Goal: Task Accomplishment & Management: Use online tool/utility

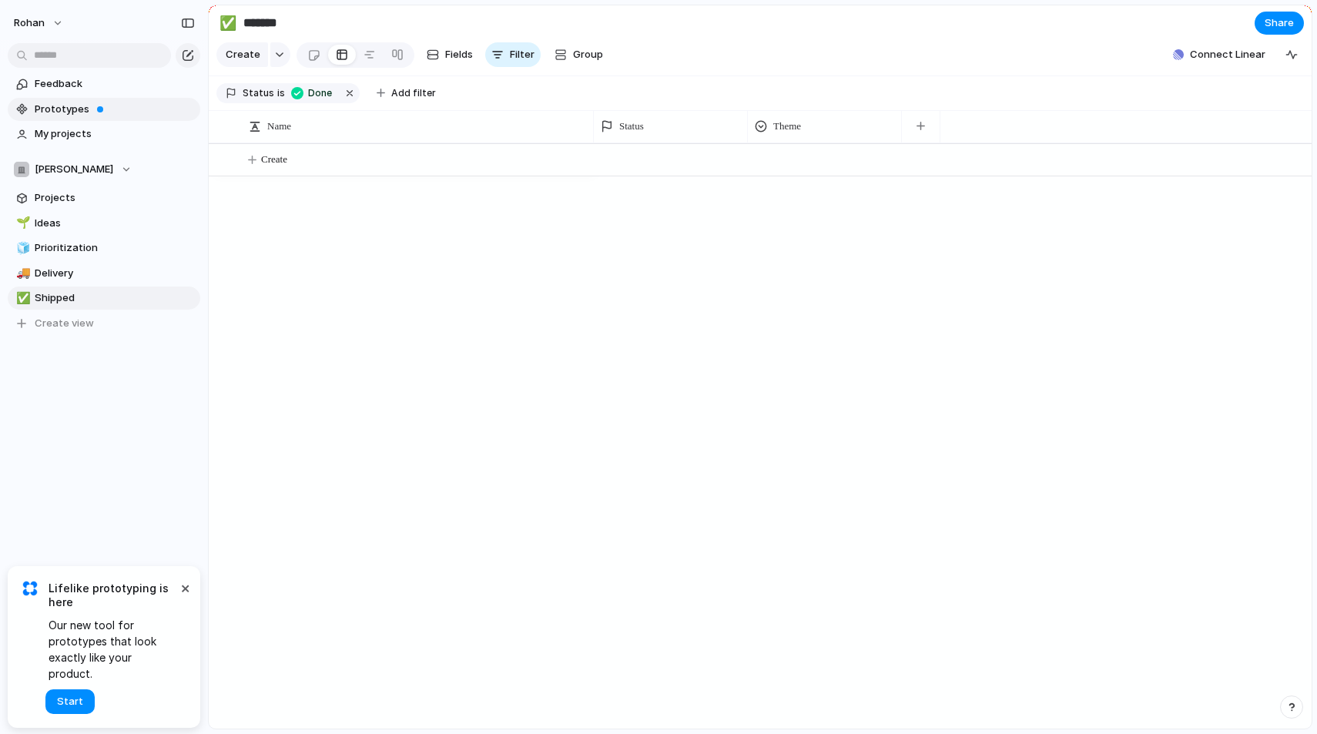
click at [59, 109] on span "Prototypes" at bounding box center [115, 109] width 160 height 15
click at [68, 247] on span "Prioritization" at bounding box center [115, 247] width 160 height 15
type input "**********"
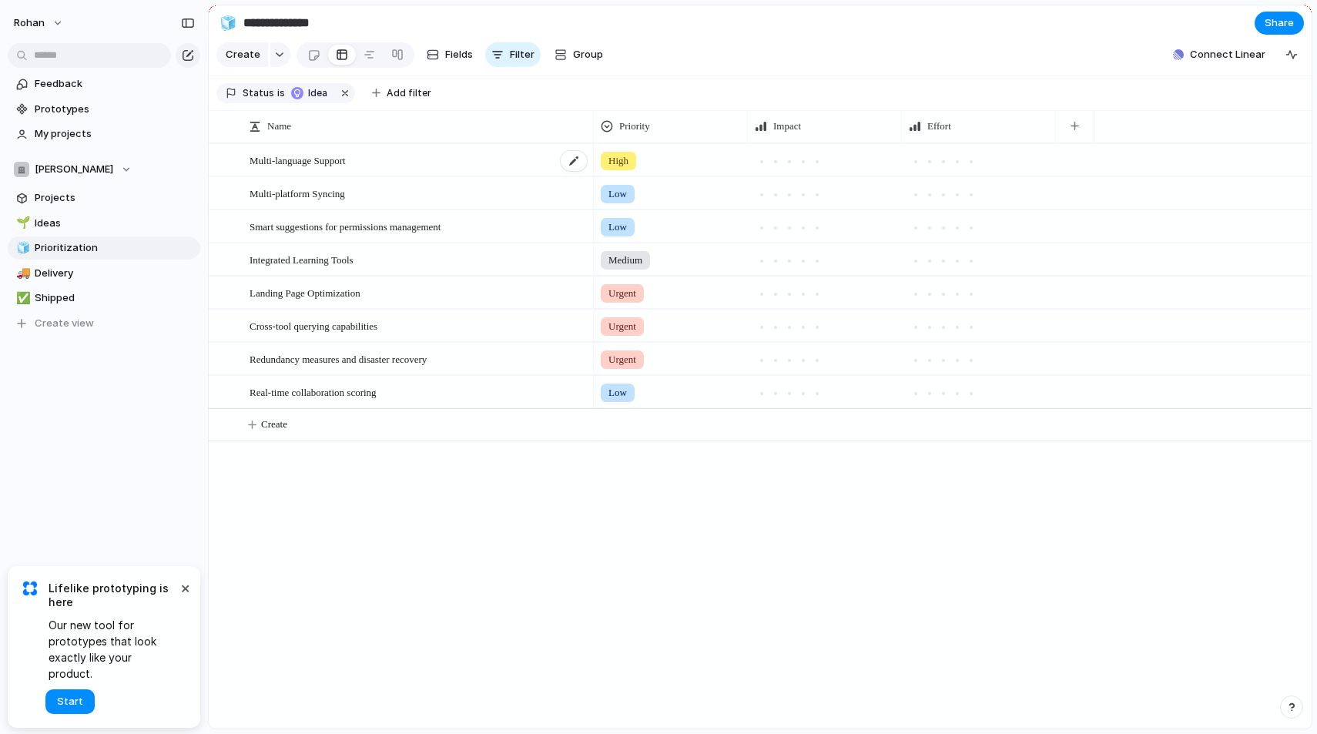
click at [334, 165] on span "Multi-language Support" at bounding box center [298, 160] width 96 height 18
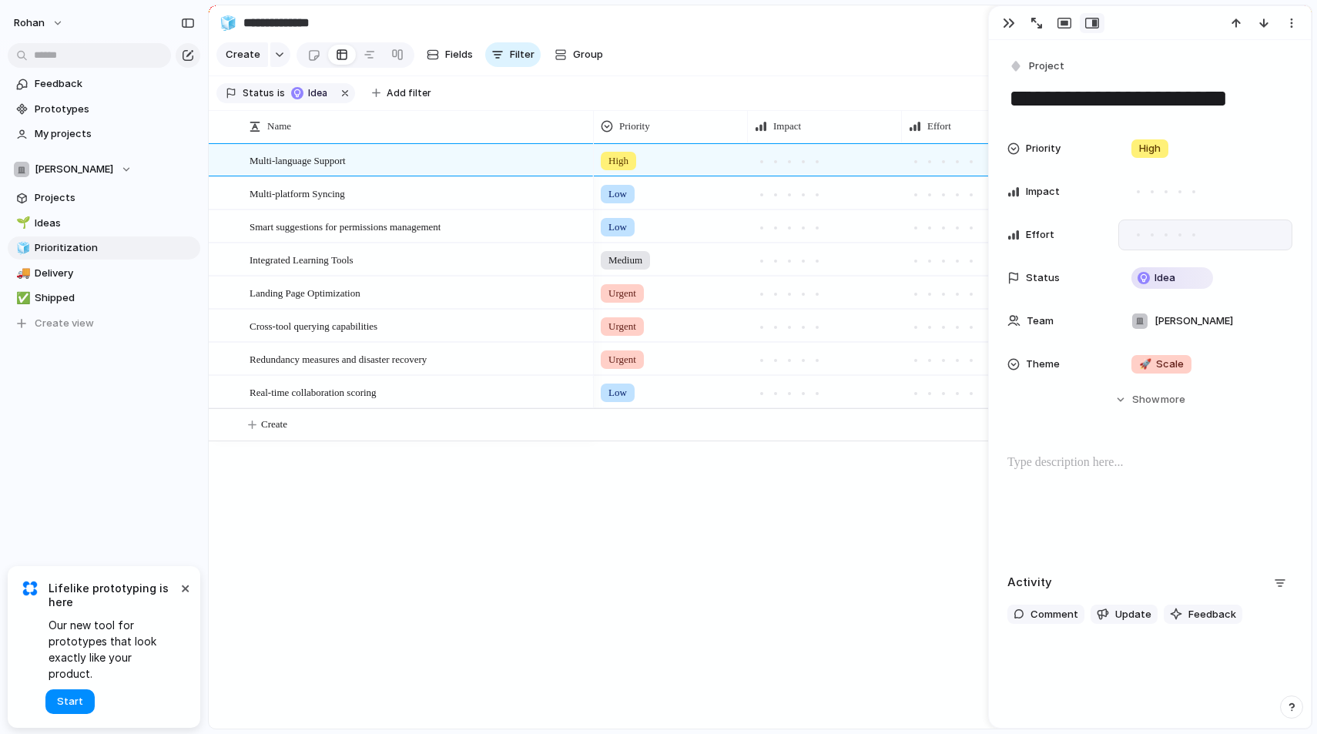
click at [1163, 235] on div at bounding box center [1167, 235] width 14 height 14
click at [1190, 236] on div at bounding box center [1194, 235] width 8 height 8
click at [1101, 487] on div at bounding box center [1150, 503] width 285 height 99
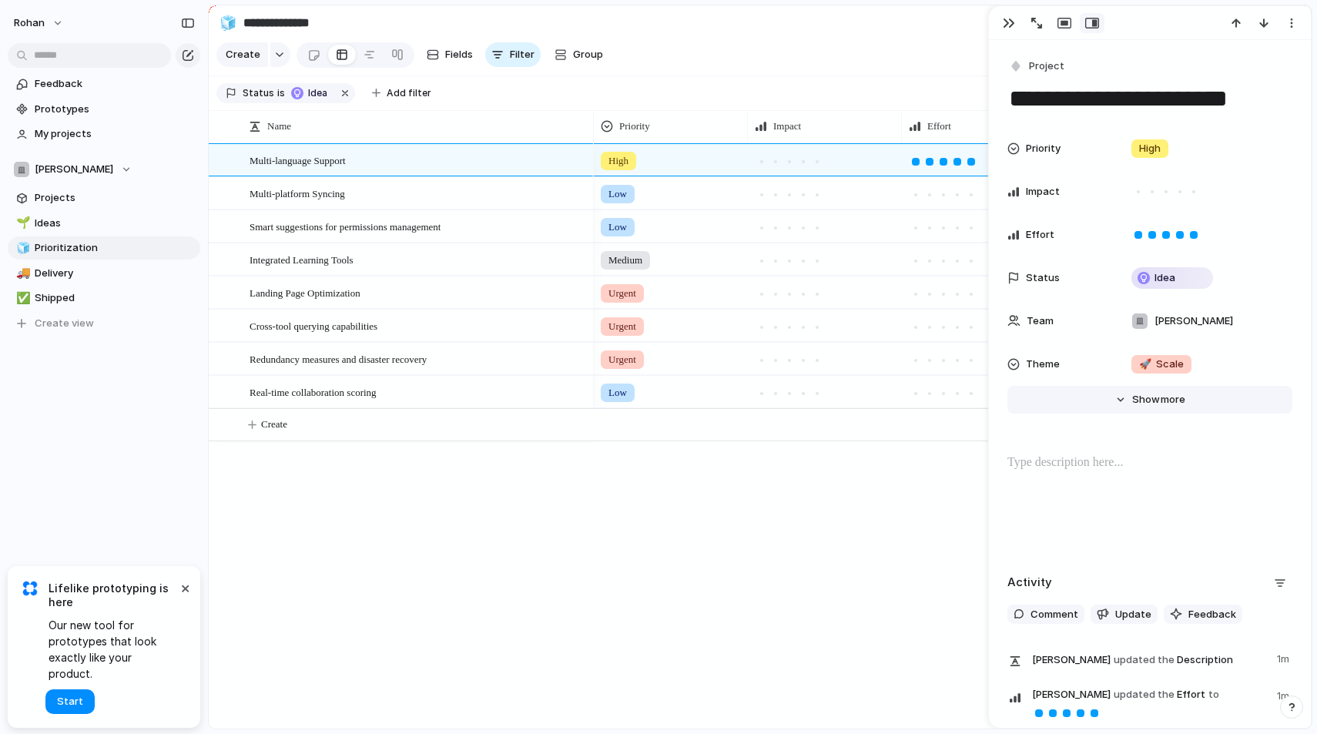
scroll to position [106, 0]
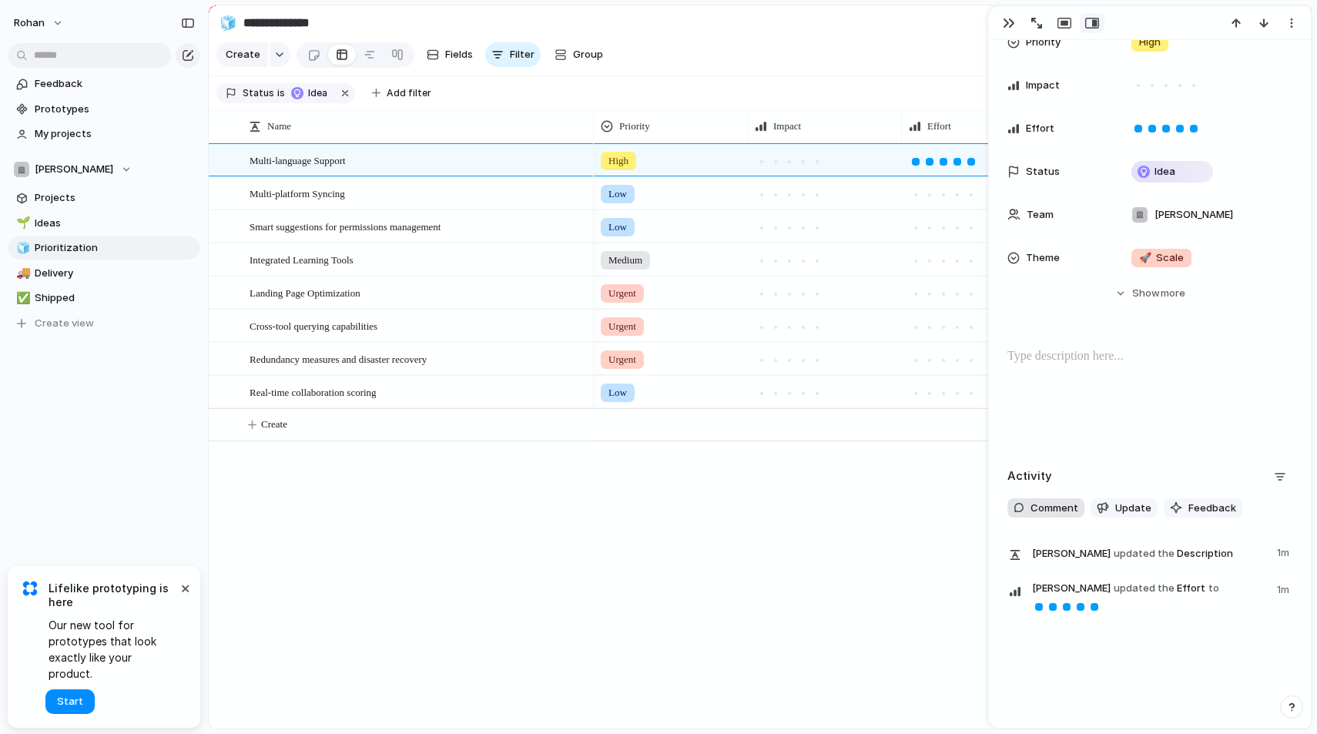
click at [1033, 512] on span "Comment" at bounding box center [1055, 508] width 48 height 15
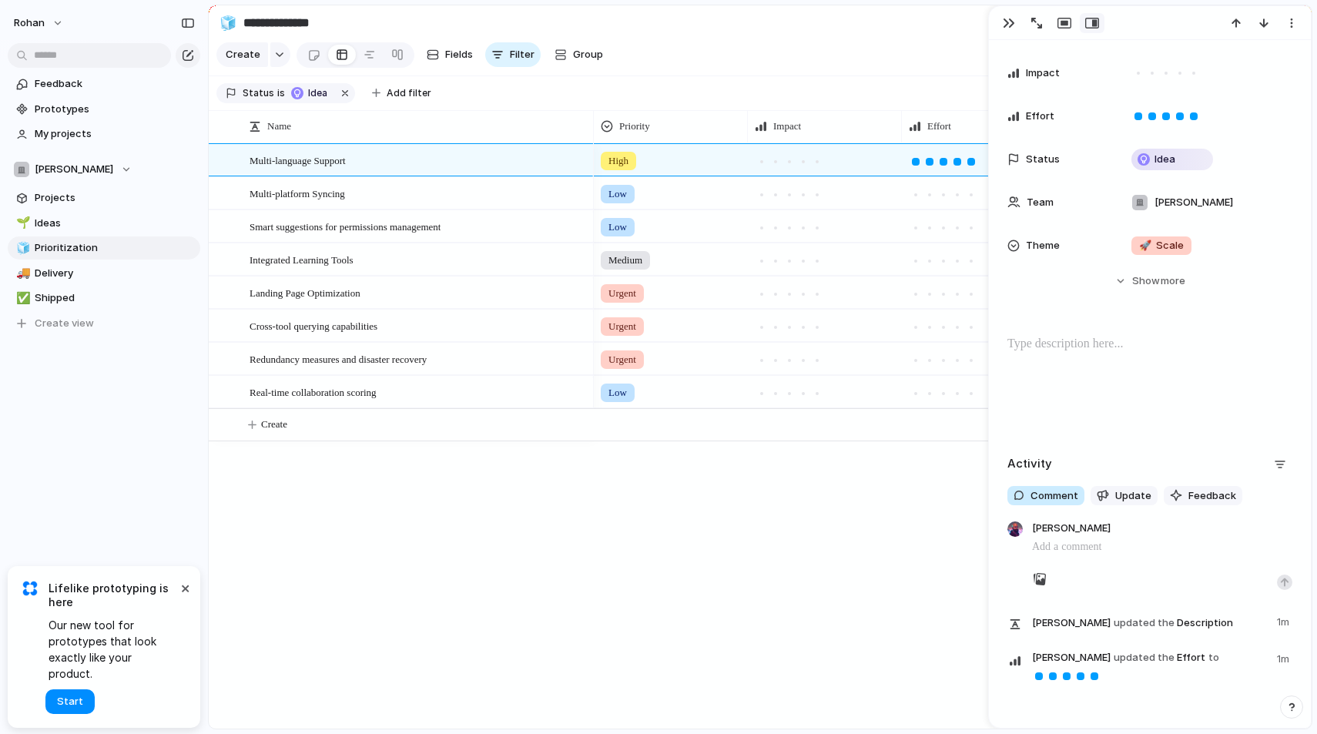
scroll to position [121, 0]
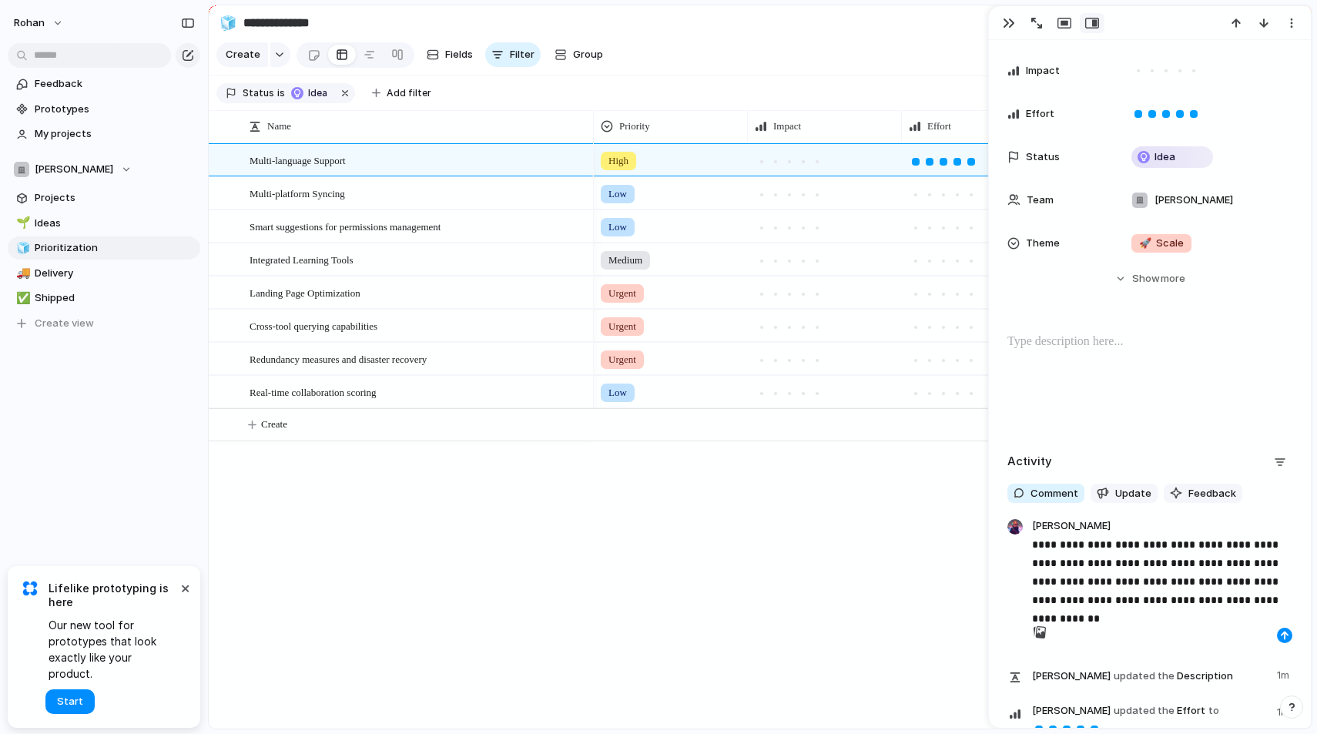
click at [1097, 563] on p "**********" at bounding box center [1162, 572] width 260 height 74
click at [1278, 636] on button "button" at bounding box center [1284, 635] width 15 height 15
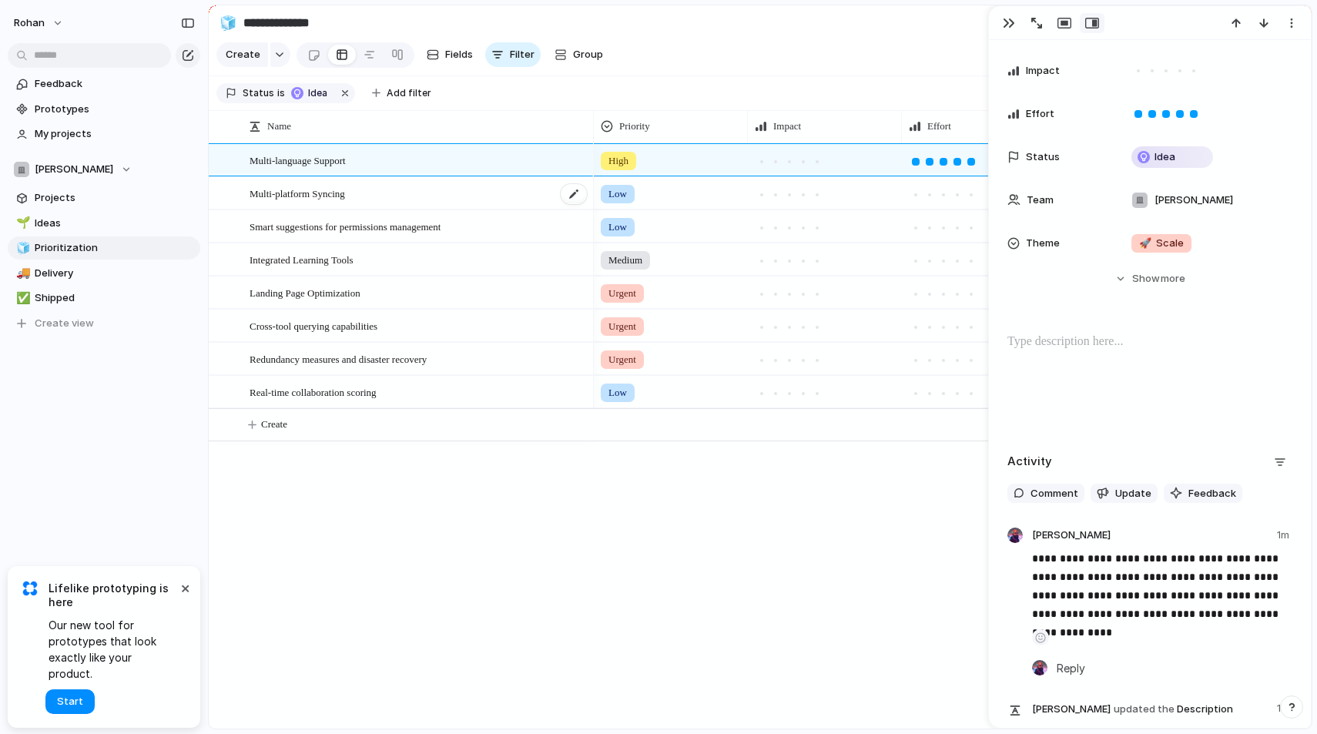
click at [339, 178] on div "Multi-platform Syncing" at bounding box center [419, 194] width 339 height 32
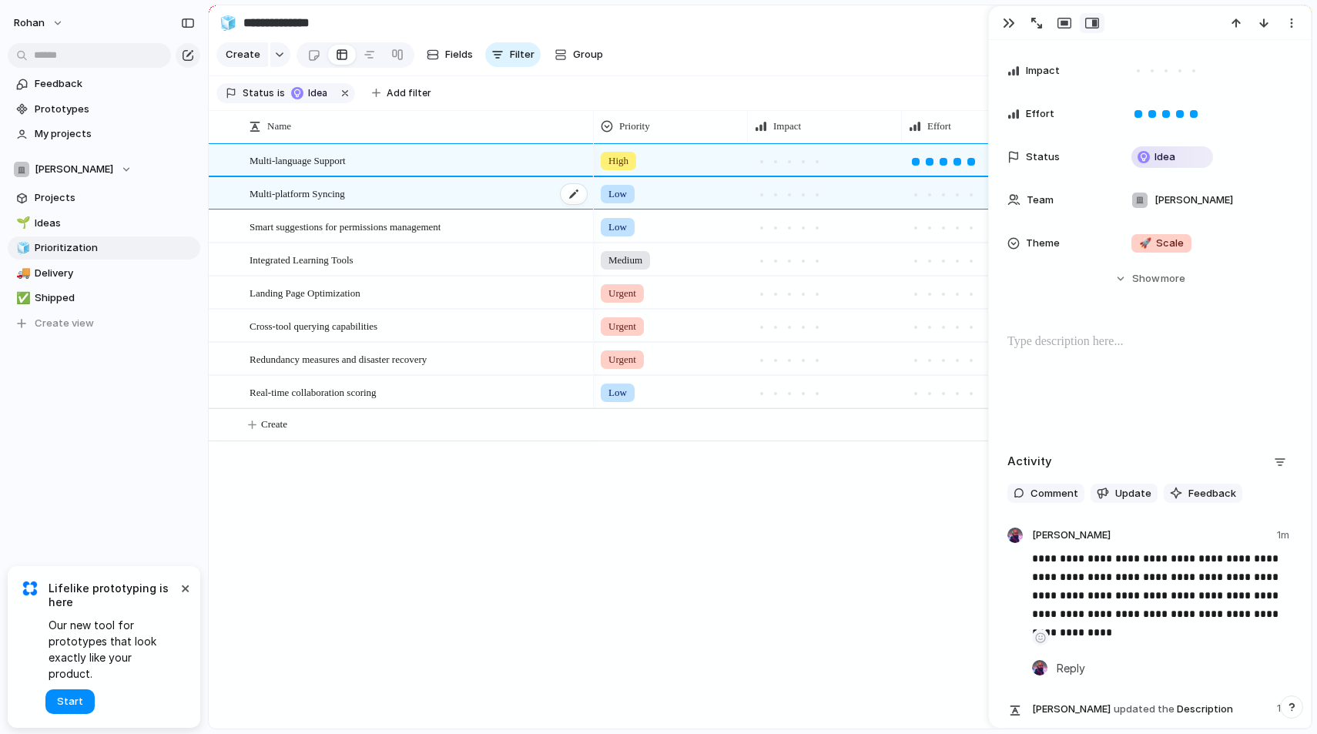
scroll to position [23, 0]
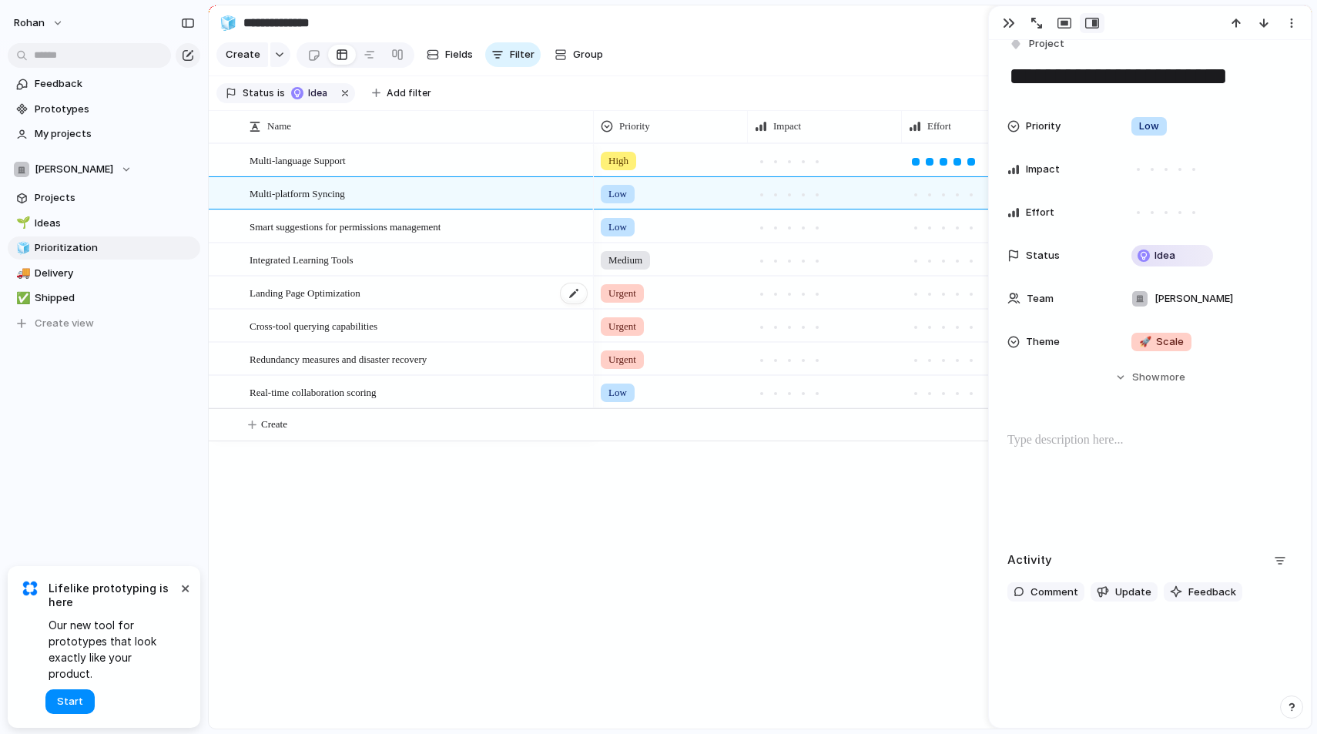
click at [331, 298] on span "Landing Page Optimization" at bounding box center [305, 293] width 111 height 18
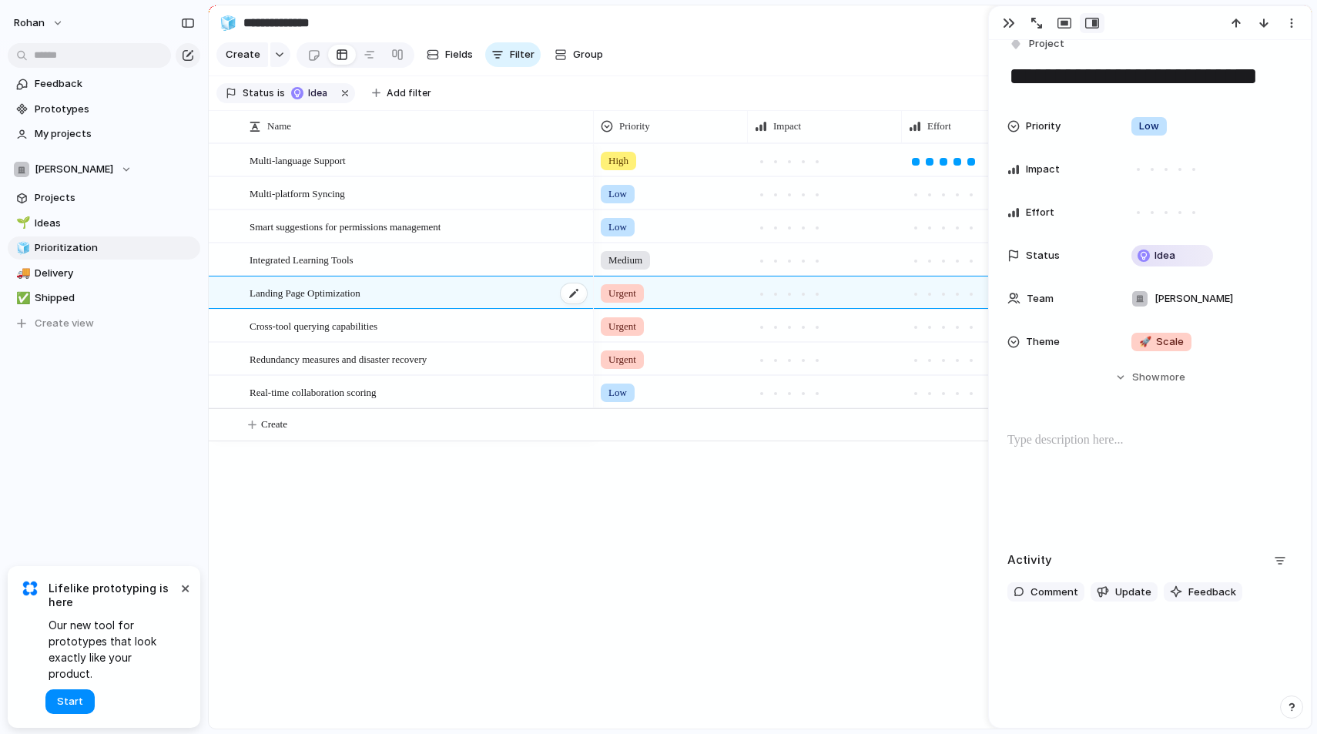
scroll to position [53, 0]
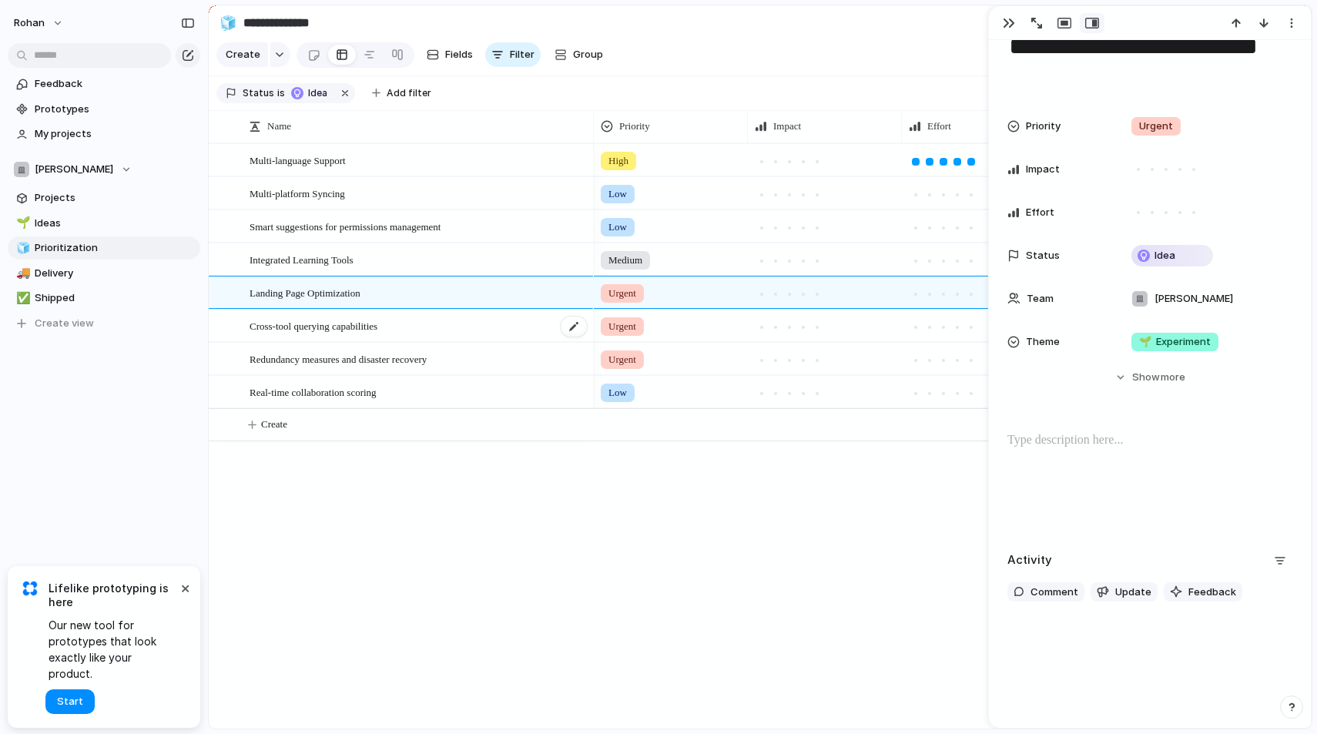
click at [331, 334] on div "Cross-tool querying capabilities" at bounding box center [419, 326] width 339 height 32
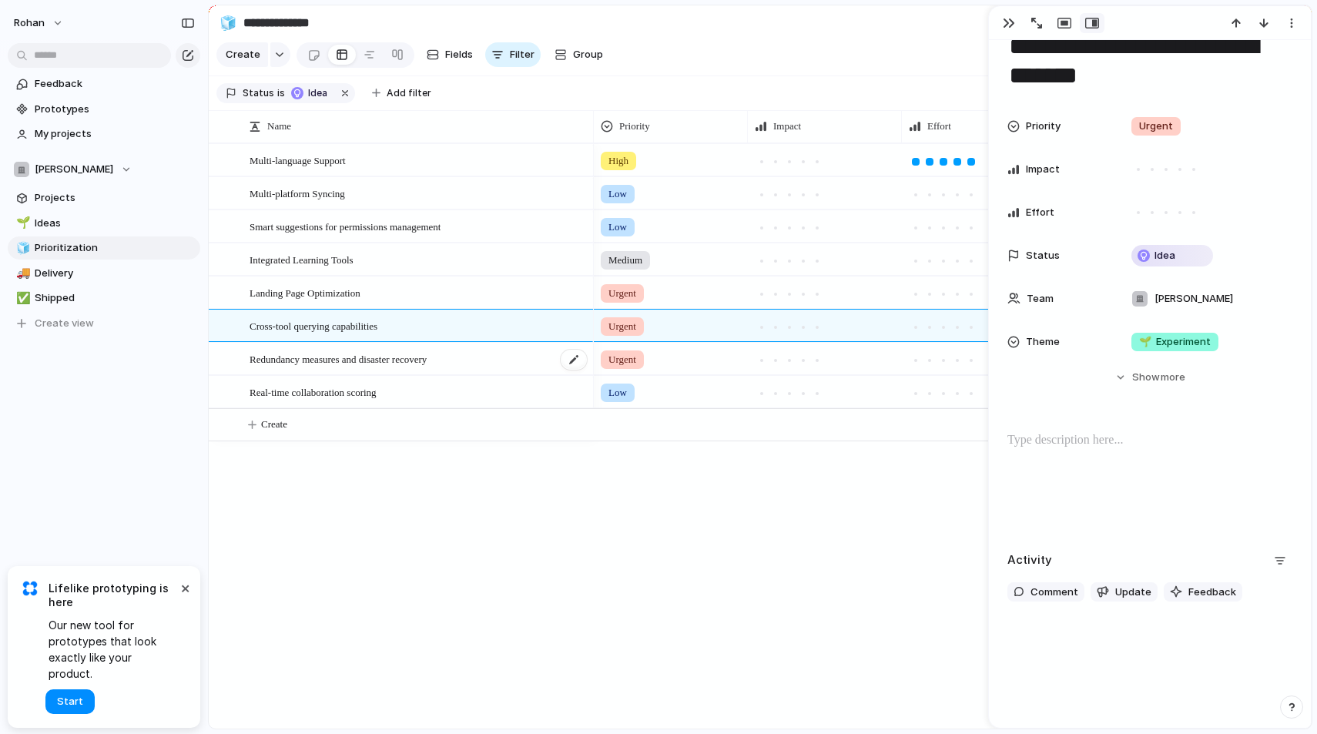
click at [331, 362] on span "Redundancy measures and disaster recovery" at bounding box center [338, 359] width 177 height 18
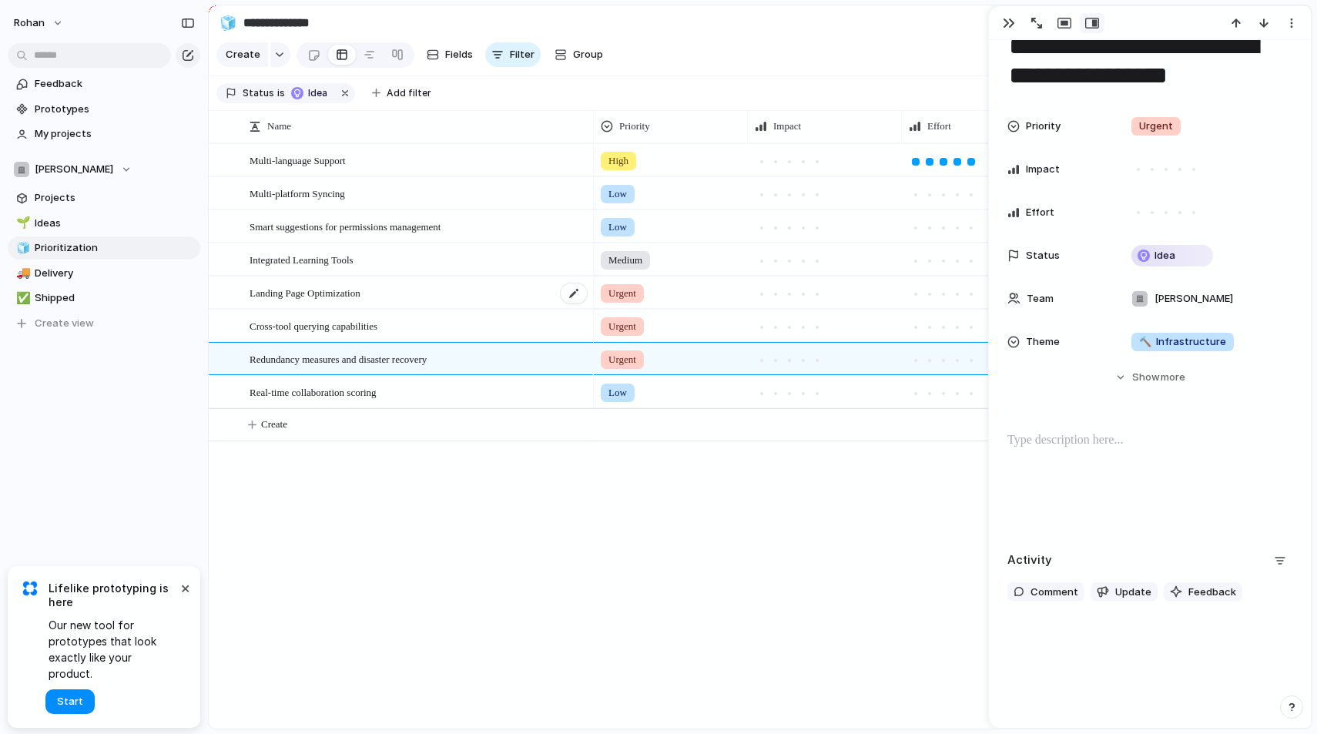
click at [355, 288] on span "Landing Page Optimization" at bounding box center [305, 293] width 111 height 18
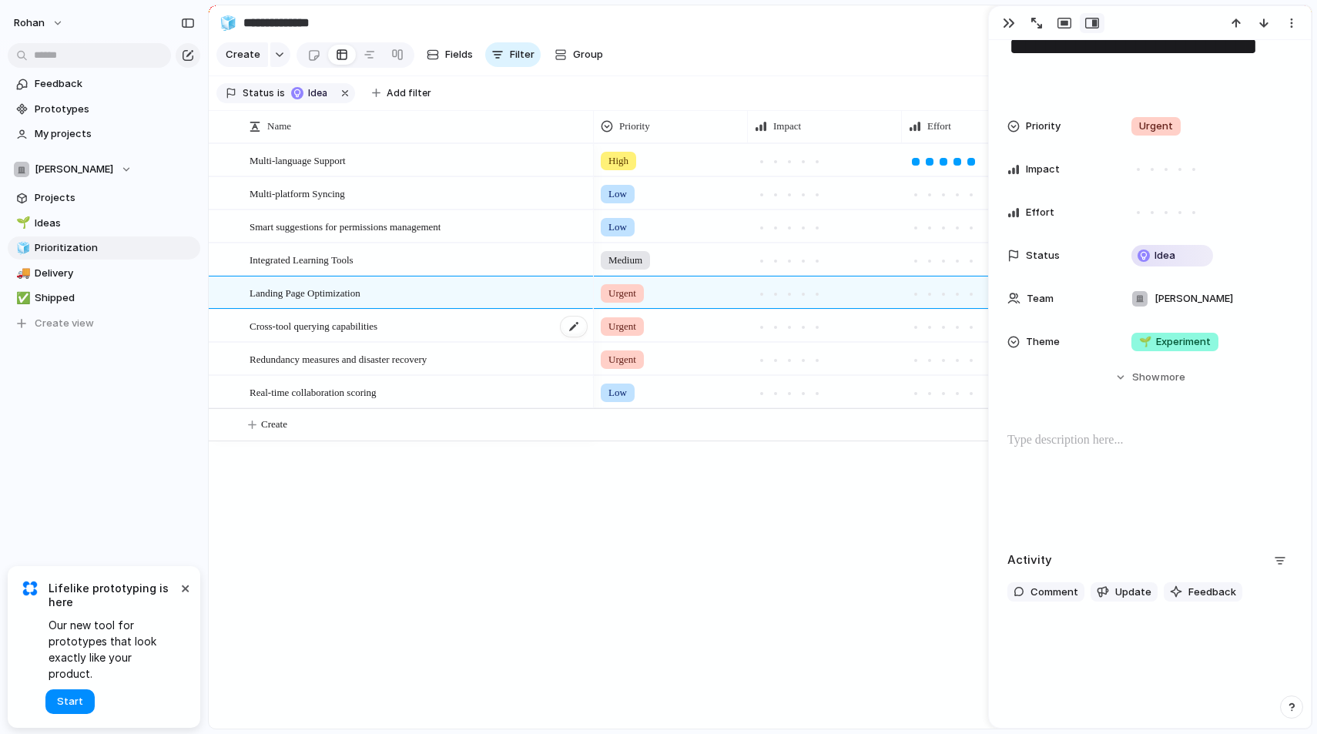
click at [378, 317] on span "Cross-tool querying capabilities" at bounding box center [314, 326] width 128 height 18
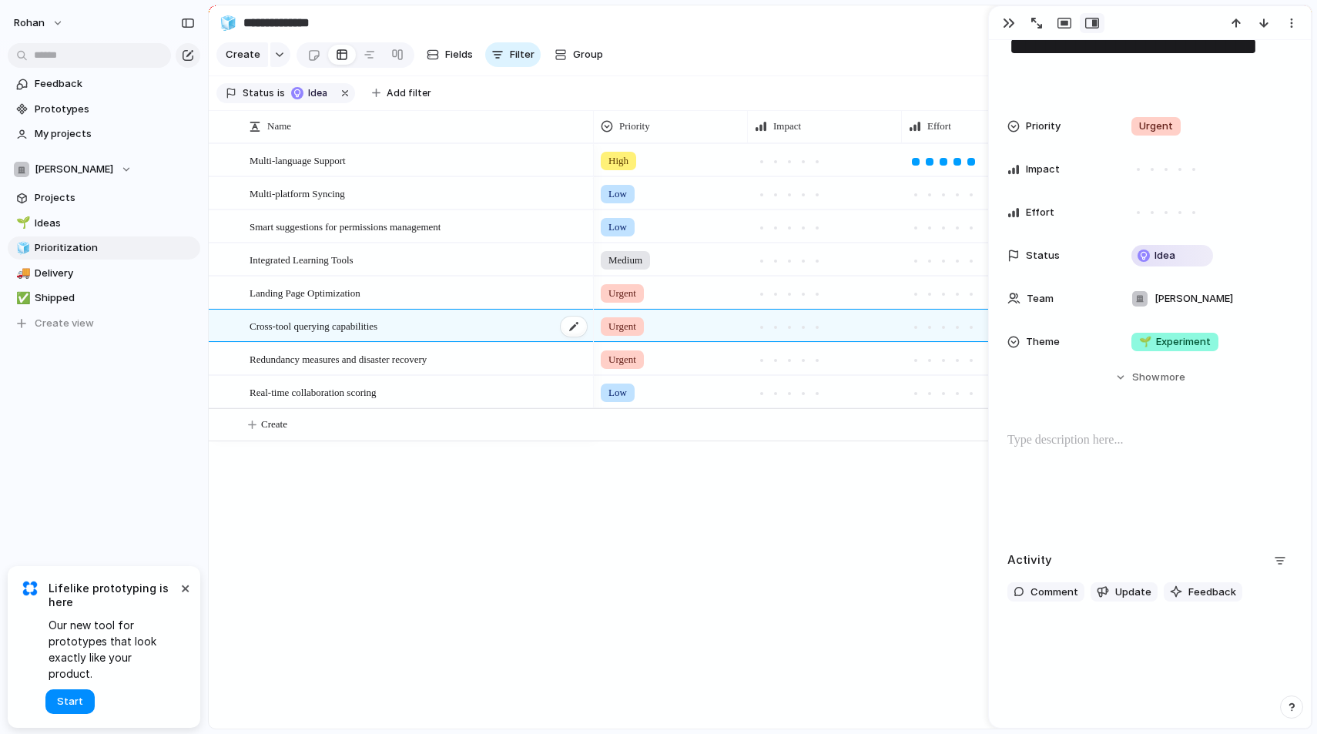
type textarea "**********"
click at [58, 263] on link "🚚 Delivery" at bounding box center [104, 273] width 193 height 23
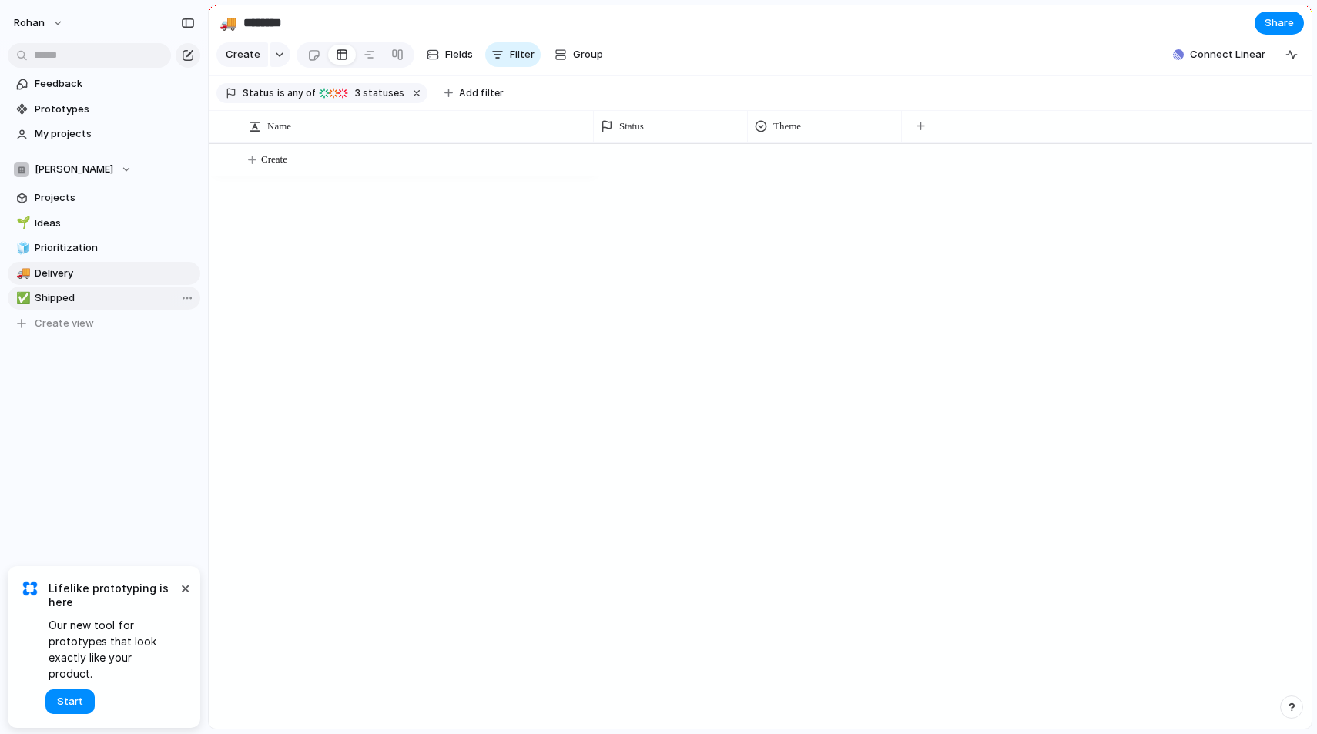
click at [62, 290] on link "✅ Shipped" at bounding box center [104, 298] width 193 height 23
click at [65, 227] on span "Ideas" at bounding box center [115, 223] width 160 height 15
type input "*****"
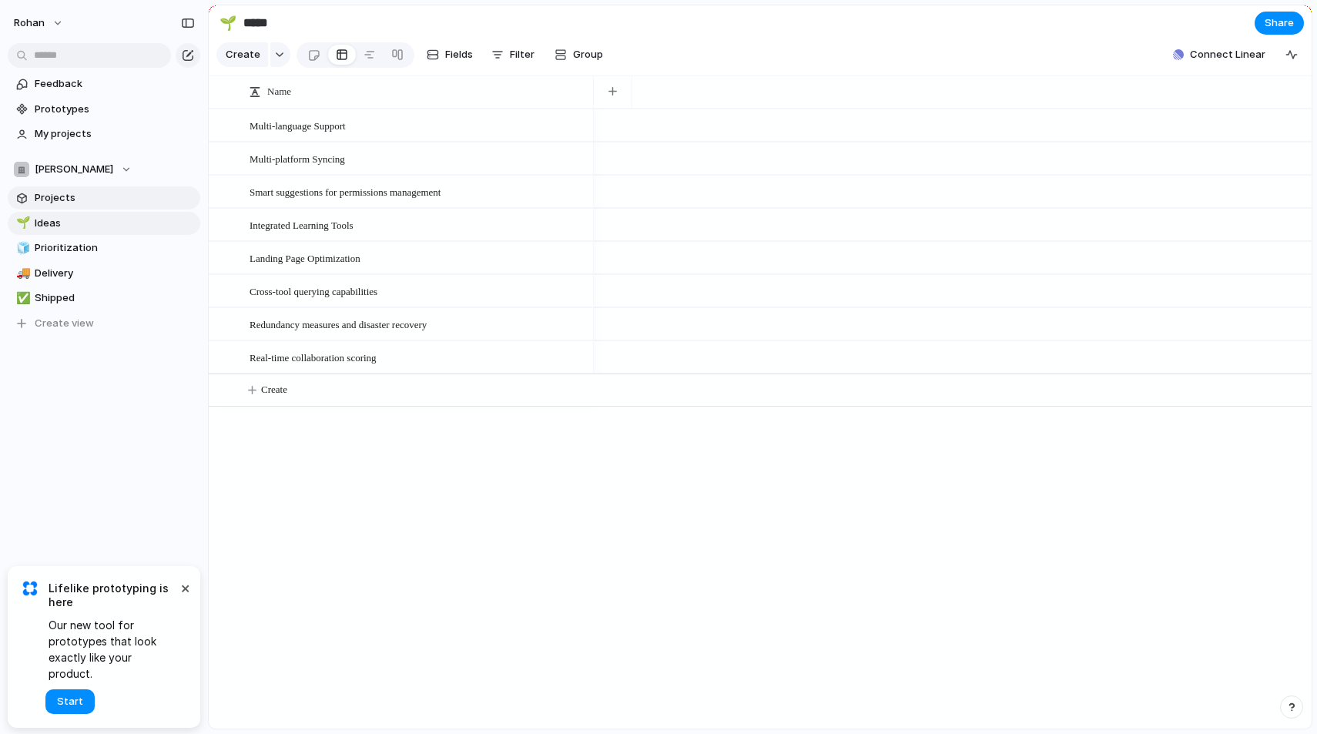
click at [57, 193] on span "Projects" at bounding box center [115, 197] width 160 height 15
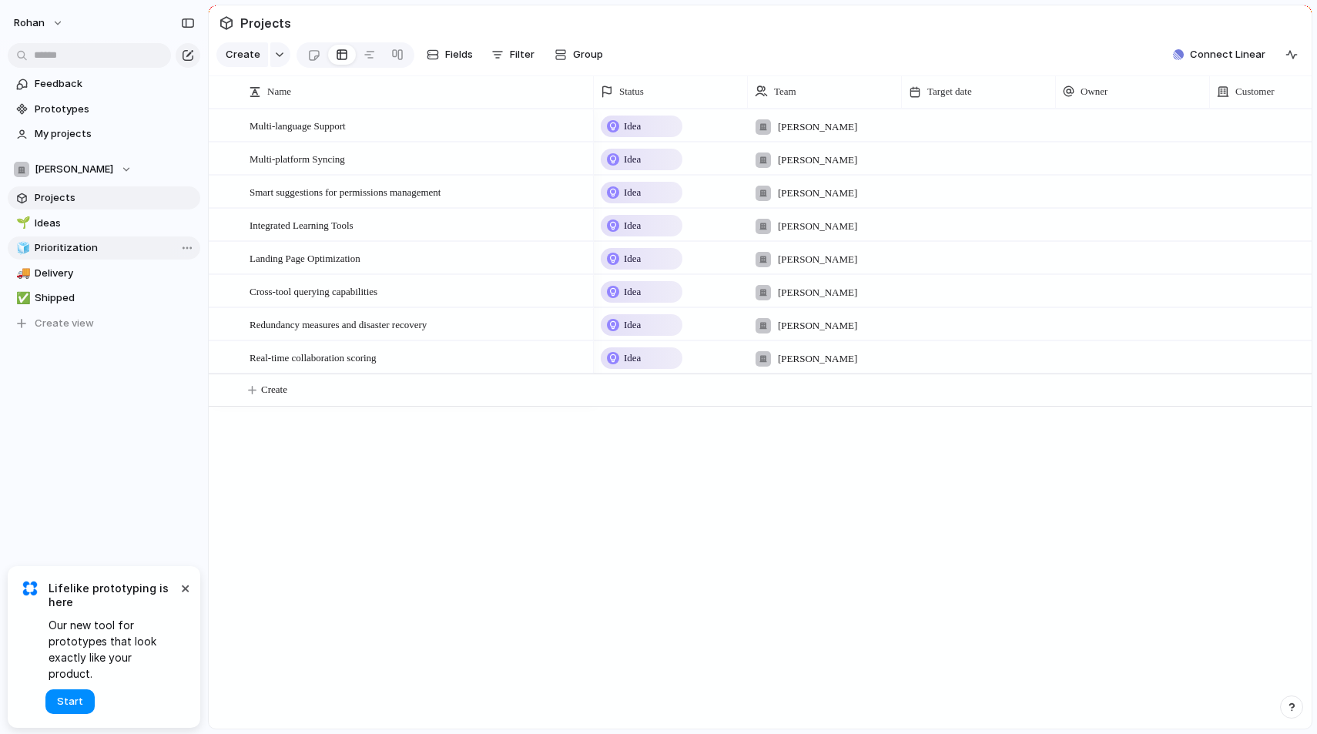
click at [60, 240] on span "Prioritization" at bounding box center [115, 247] width 160 height 15
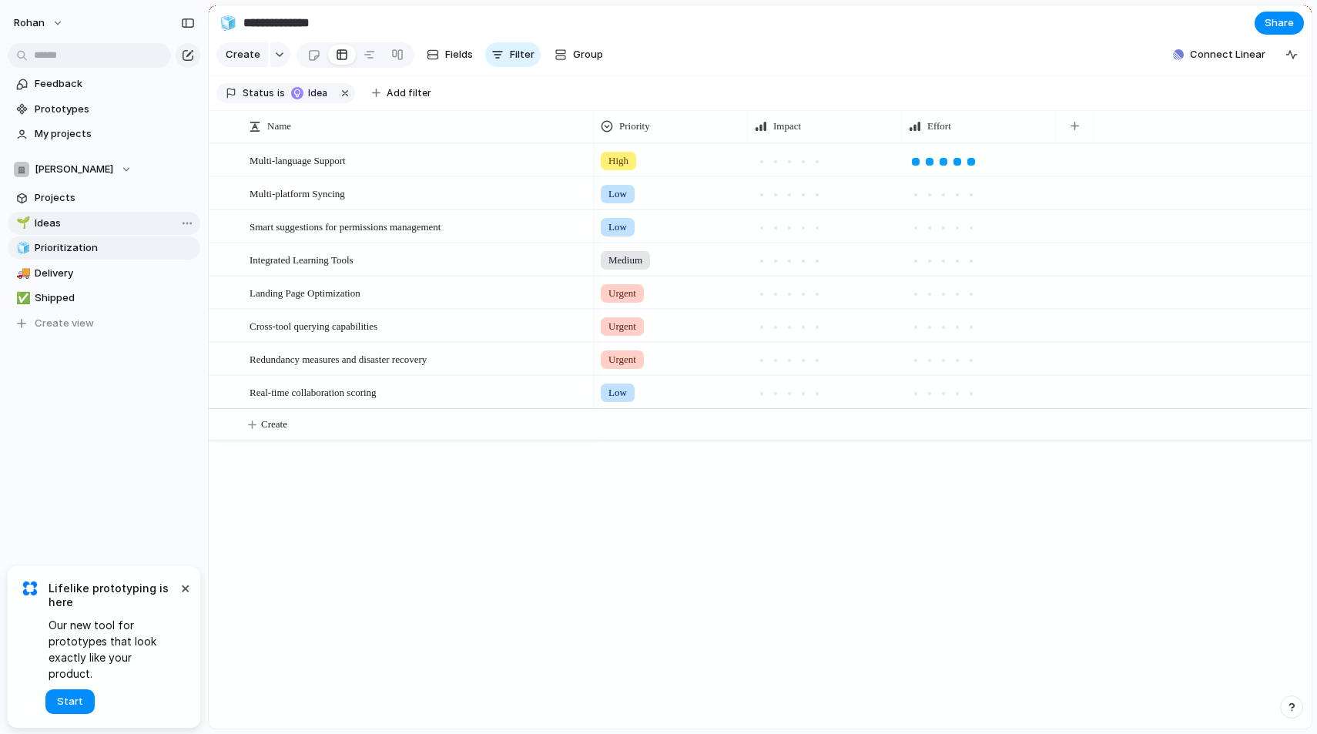
click at [58, 225] on span "Ideas" at bounding box center [115, 223] width 160 height 15
type input "*****"
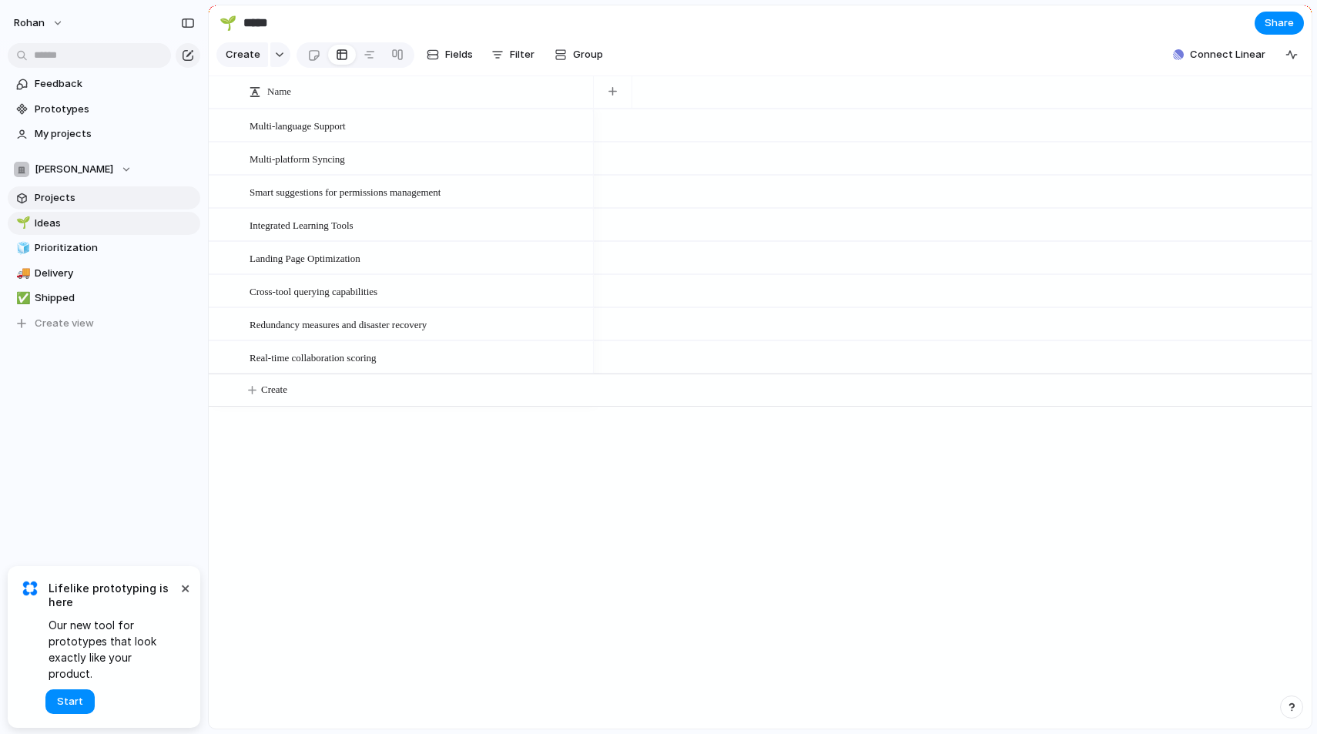
click at [56, 207] on link "Projects" at bounding box center [104, 197] width 193 height 23
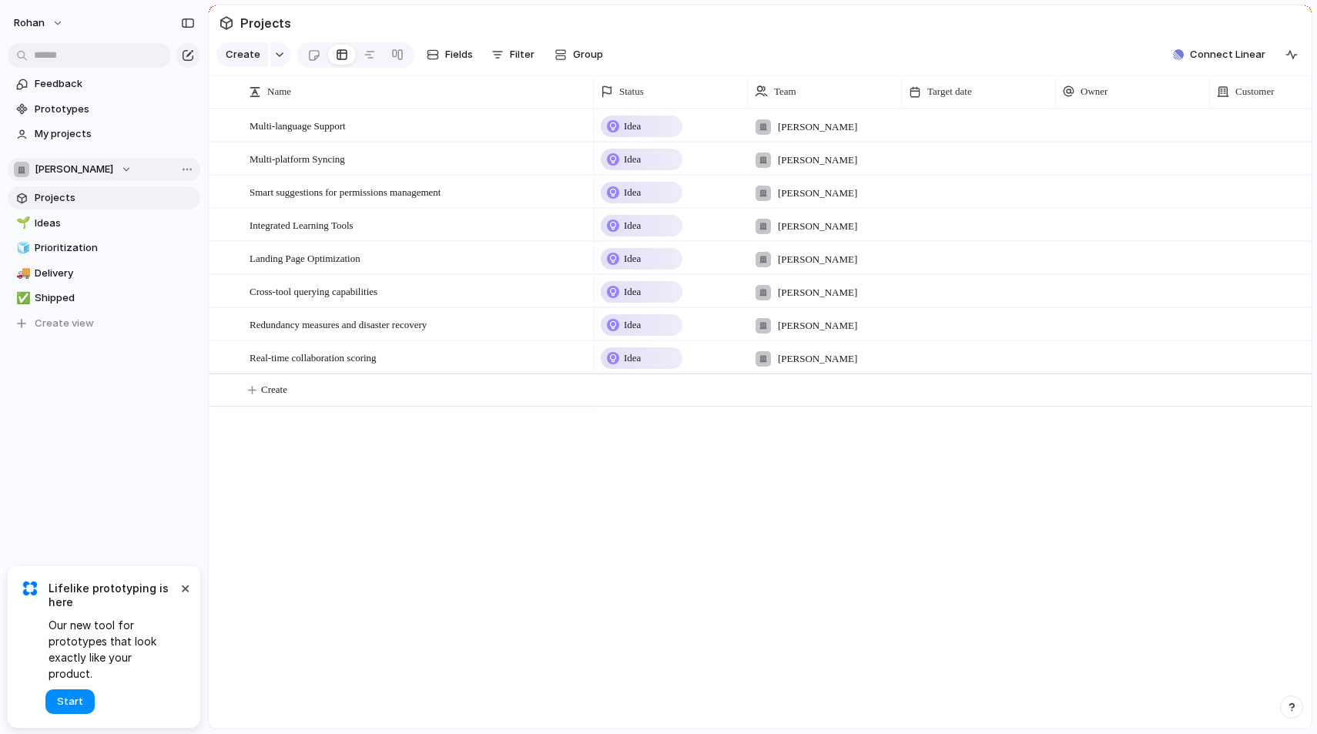
click at [62, 166] on span "[PERSON_NAME]" at bounding box center [74, 169] width 79 height 15
click at [62, 166] on div "[PERSON_NAME] Create new team" at bounding box center [658, 367] width 1317 height 734
click at [54, 27] on button "rohan" at bounding box center [39, 23] width 65 height 25
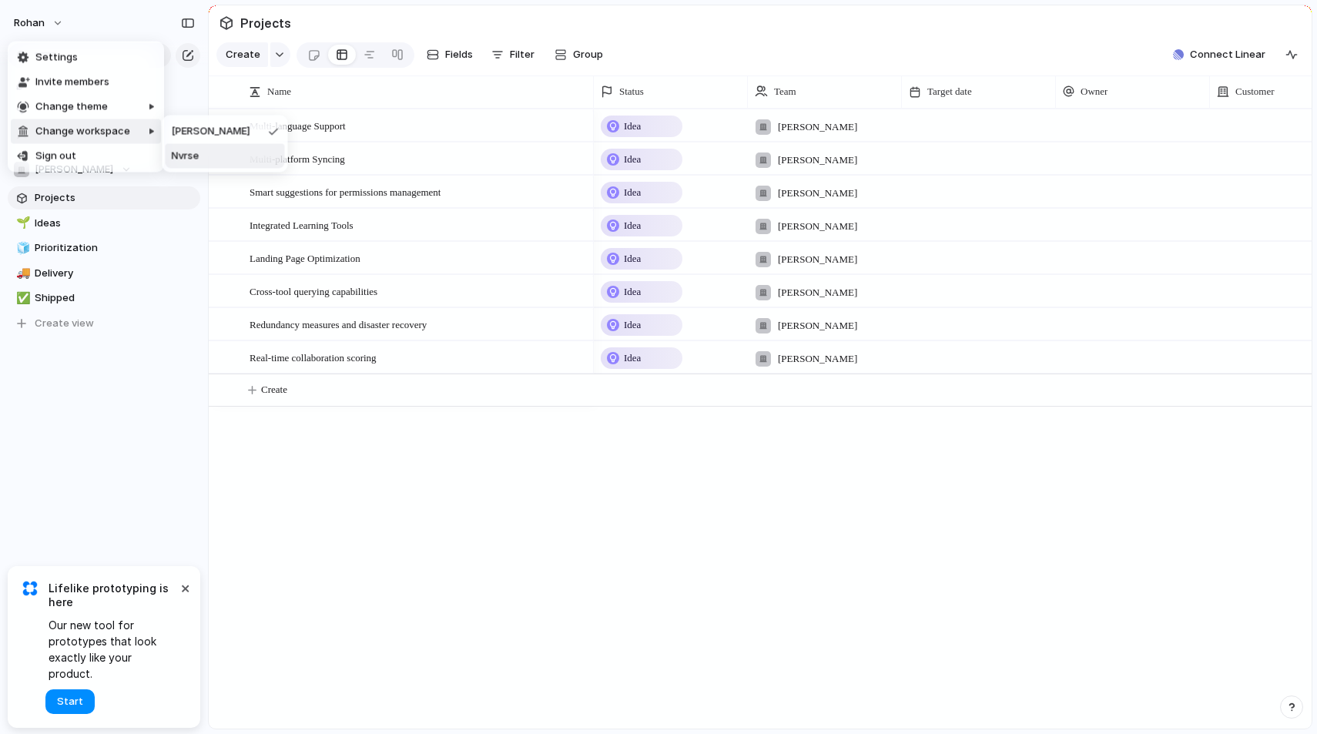
click at [203, 161] on li "Nvrse" at bounding box center [225, 156] width 119 height 25
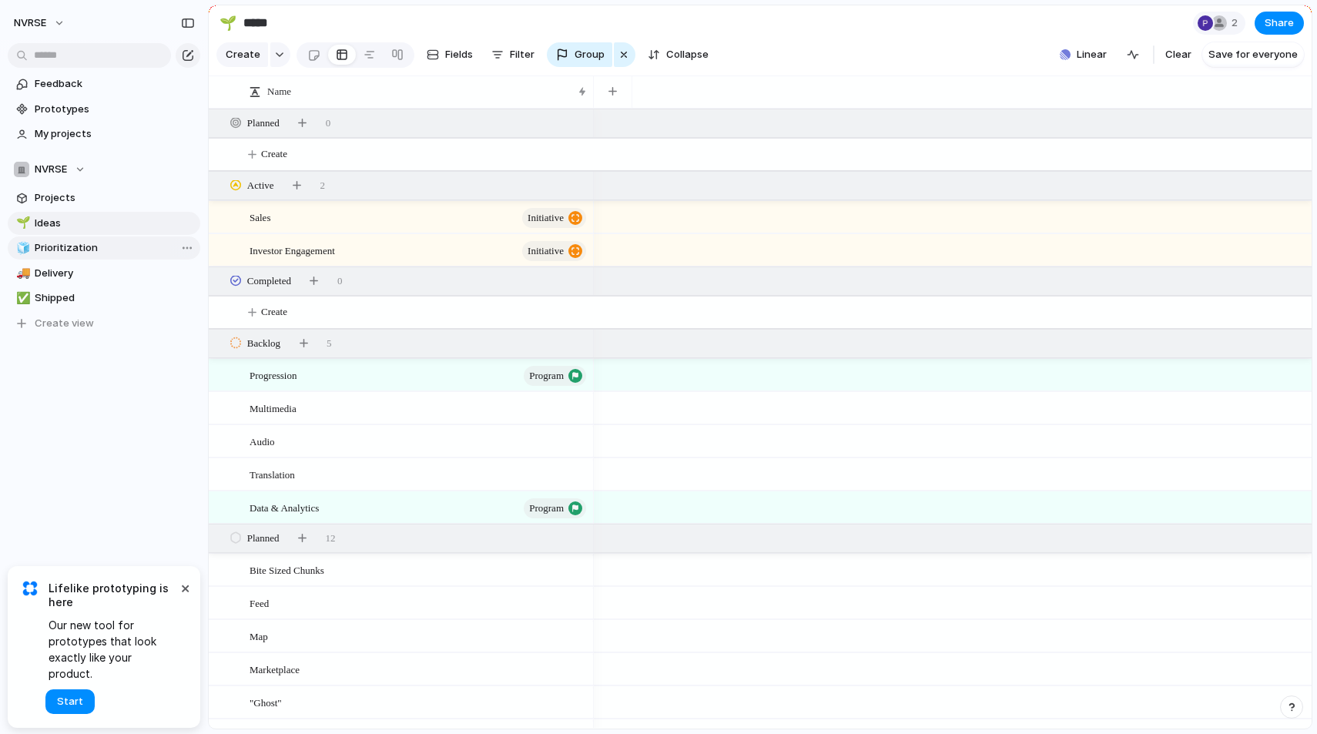
click at [53, 244] on span "Prioritization" at bounding box center [115, 247] width 160 height 15
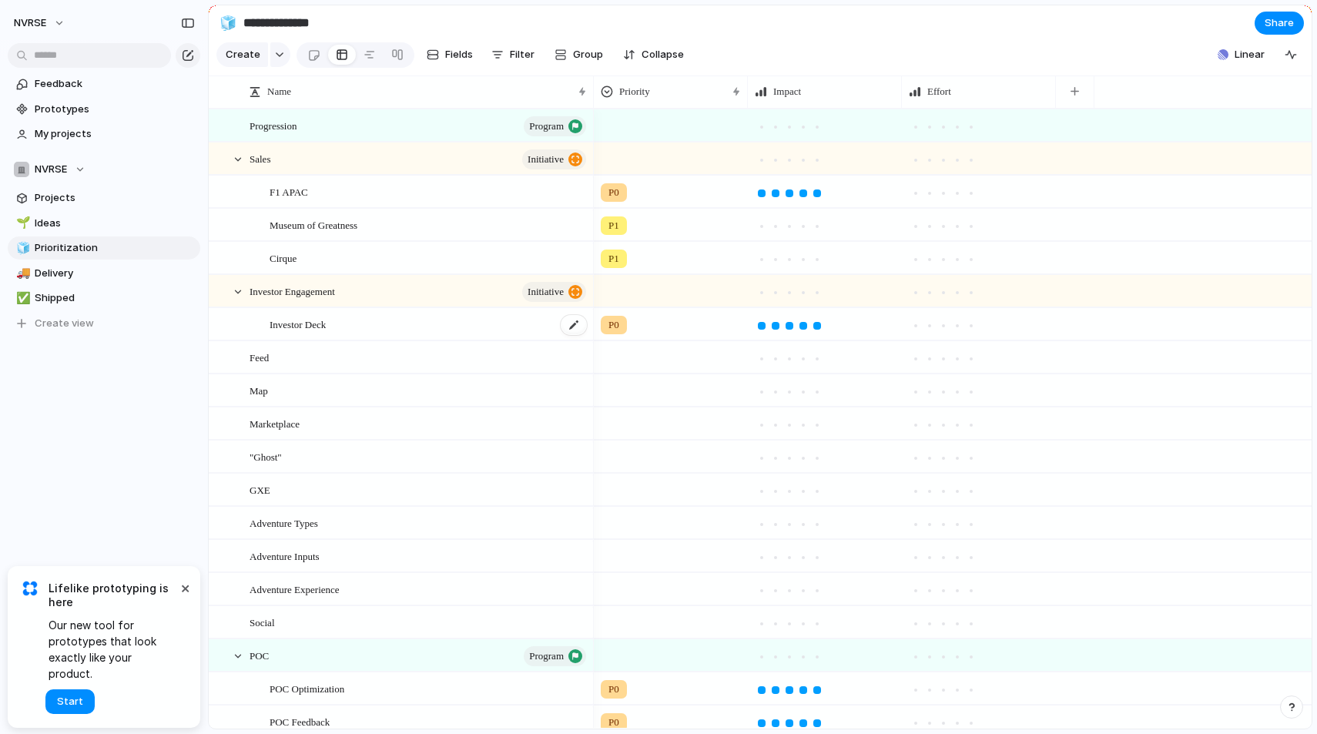
scroll to position [43, 0]
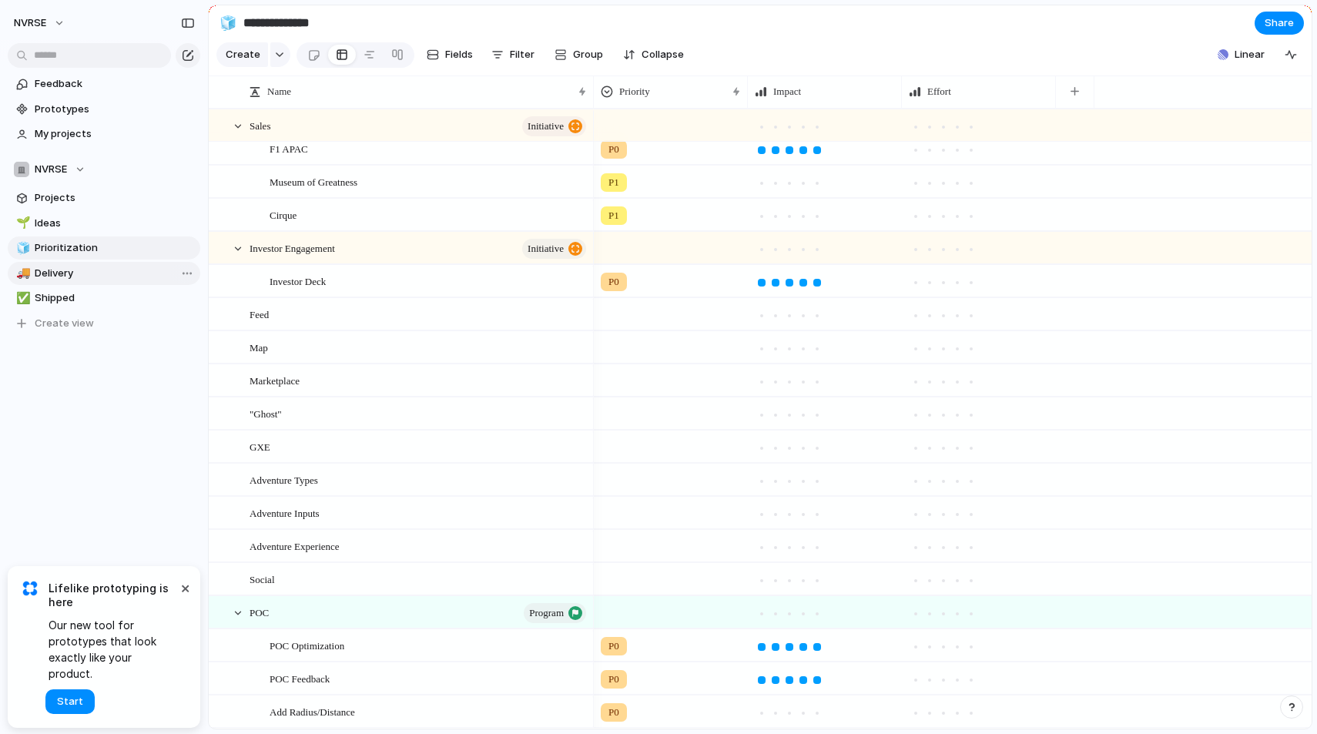
click at [69, 280] on span "Delivery" at bounding box center [115, 273] width 160 height 15
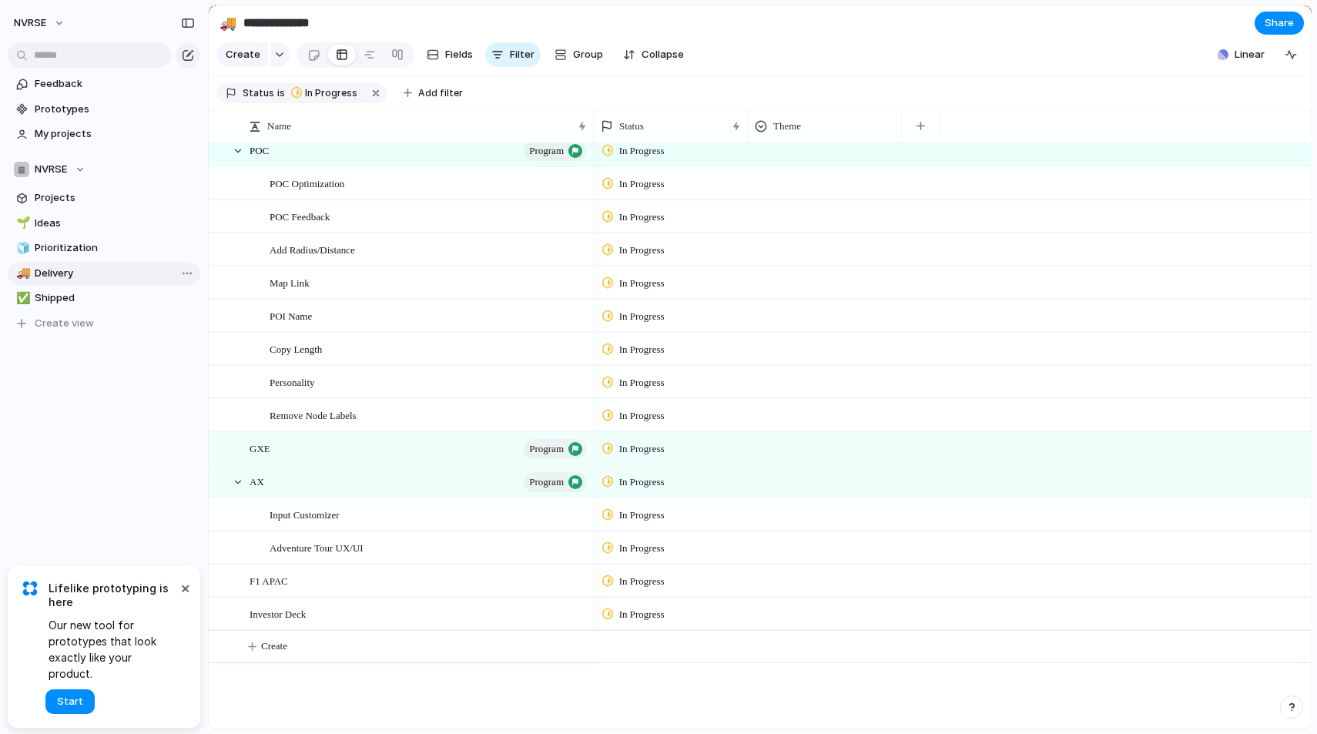
type input "********"
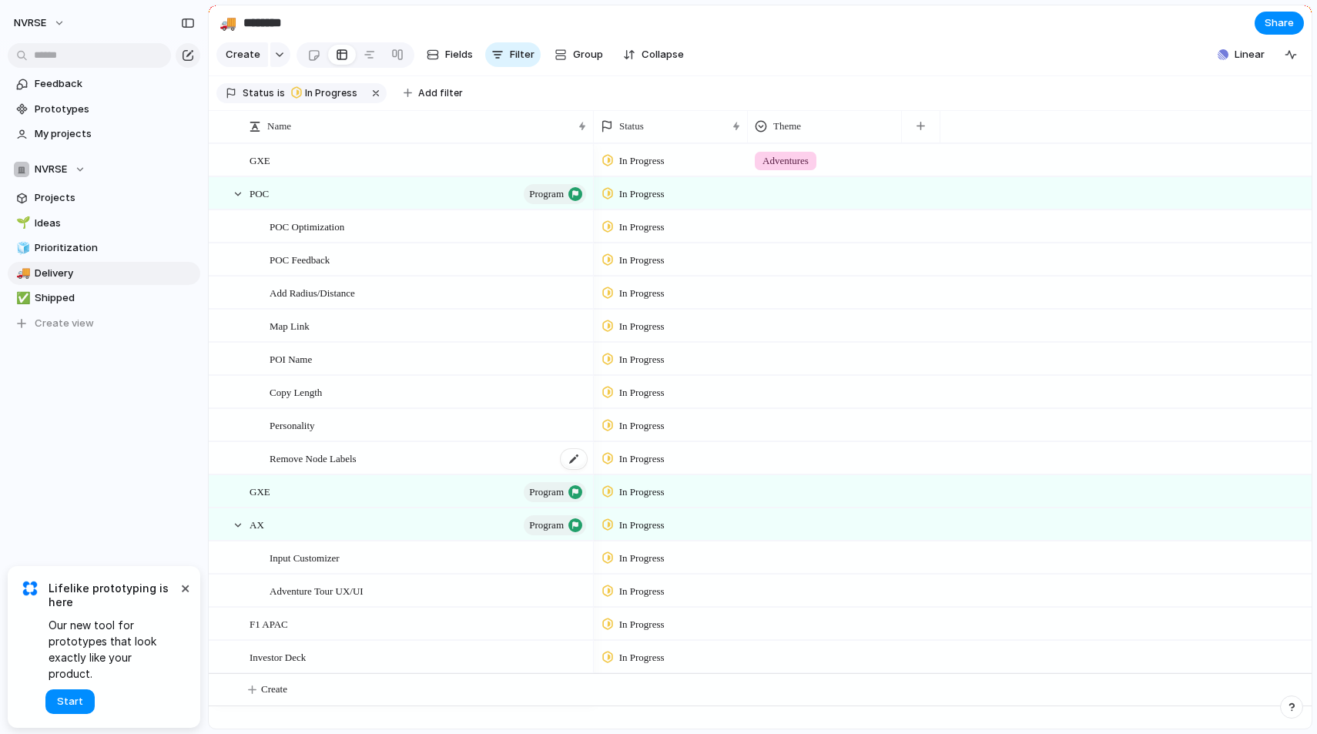
click at [354, 462] on span "Remove Node Labels" at bounding box center [313, 458] width 87 height 18
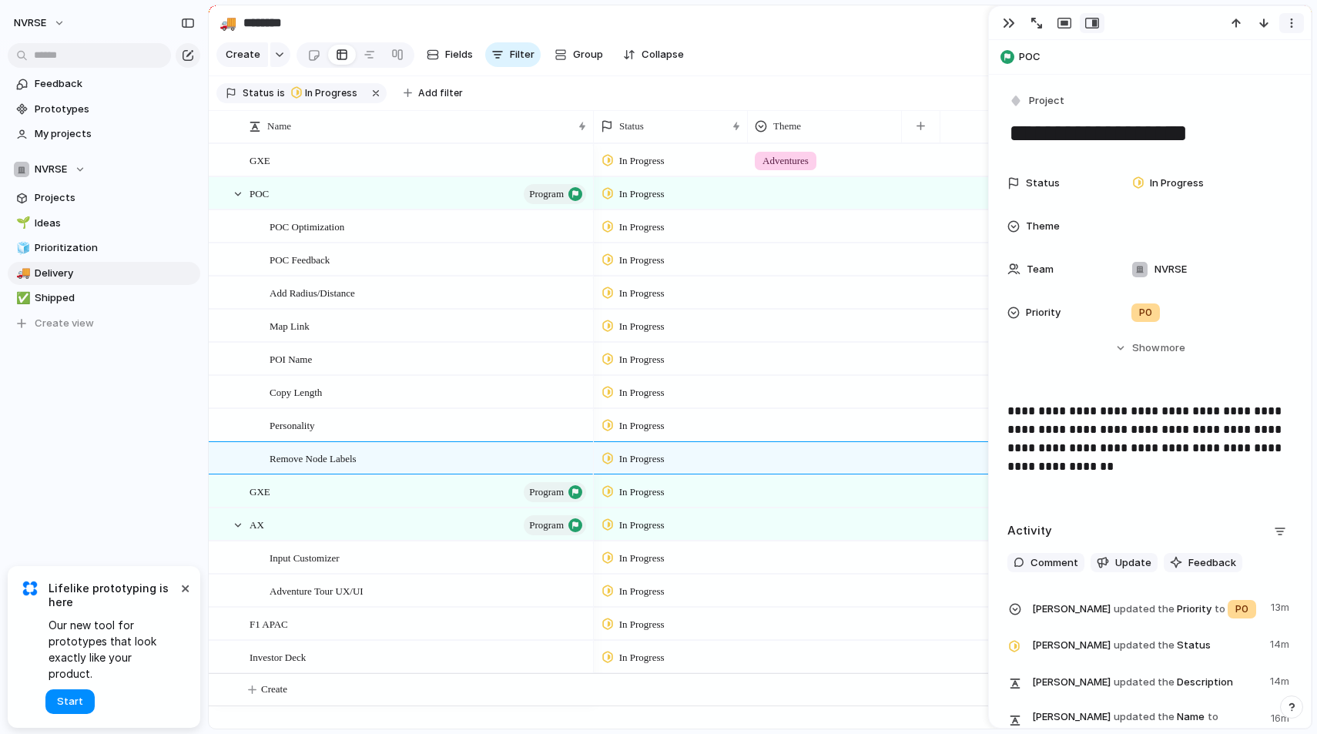
click at [1294, 22] on div "button" at bounding box center [1292, 23] width 12 height 12
click at [1294, 22] on div "Mark as duplicate Delete" at bounding box center [658, 367] width 1317 height 734
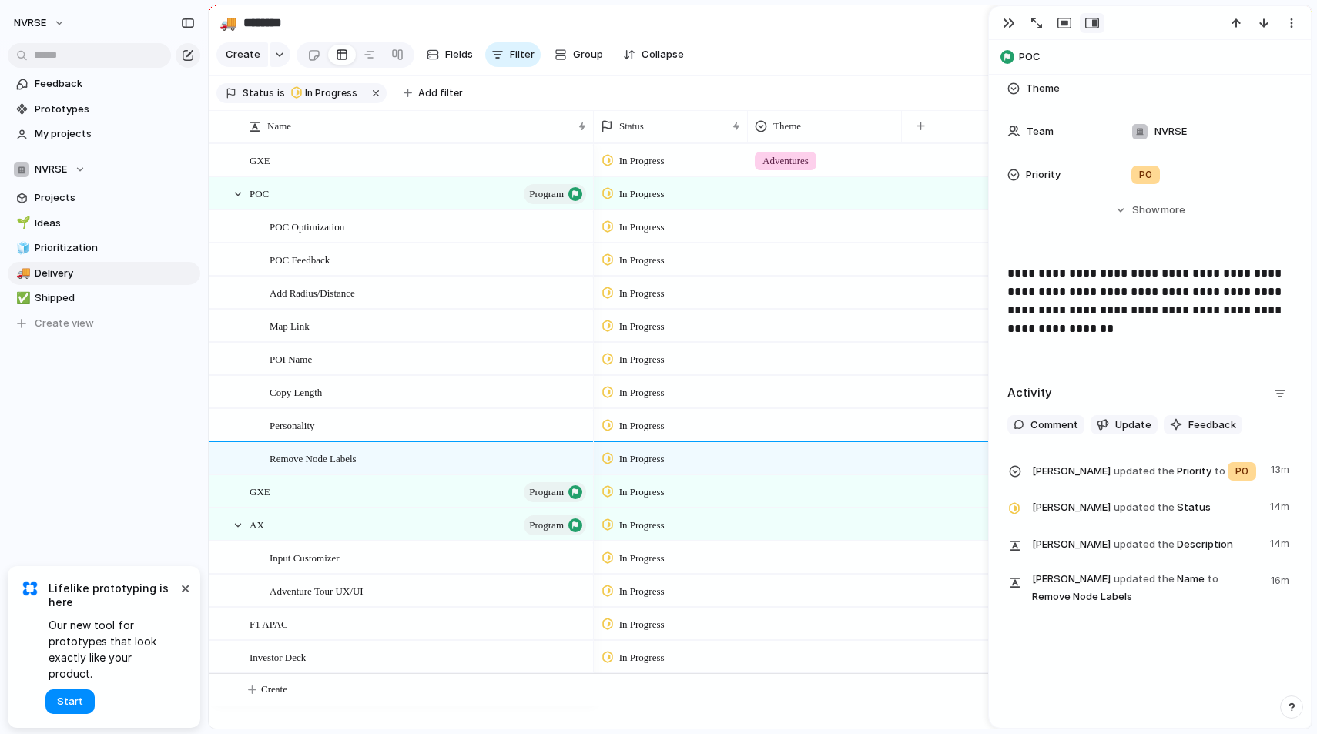
click at [769, 328] on div at bounding box center [825, 322] width 153 height 25
click at [805, 451] on div "Discover Adventures" at bounding box center [658, 367] width 1317 height 734
click at [1005, 22] on div "button" at bounding box center [1009, 23] width 12 height 12
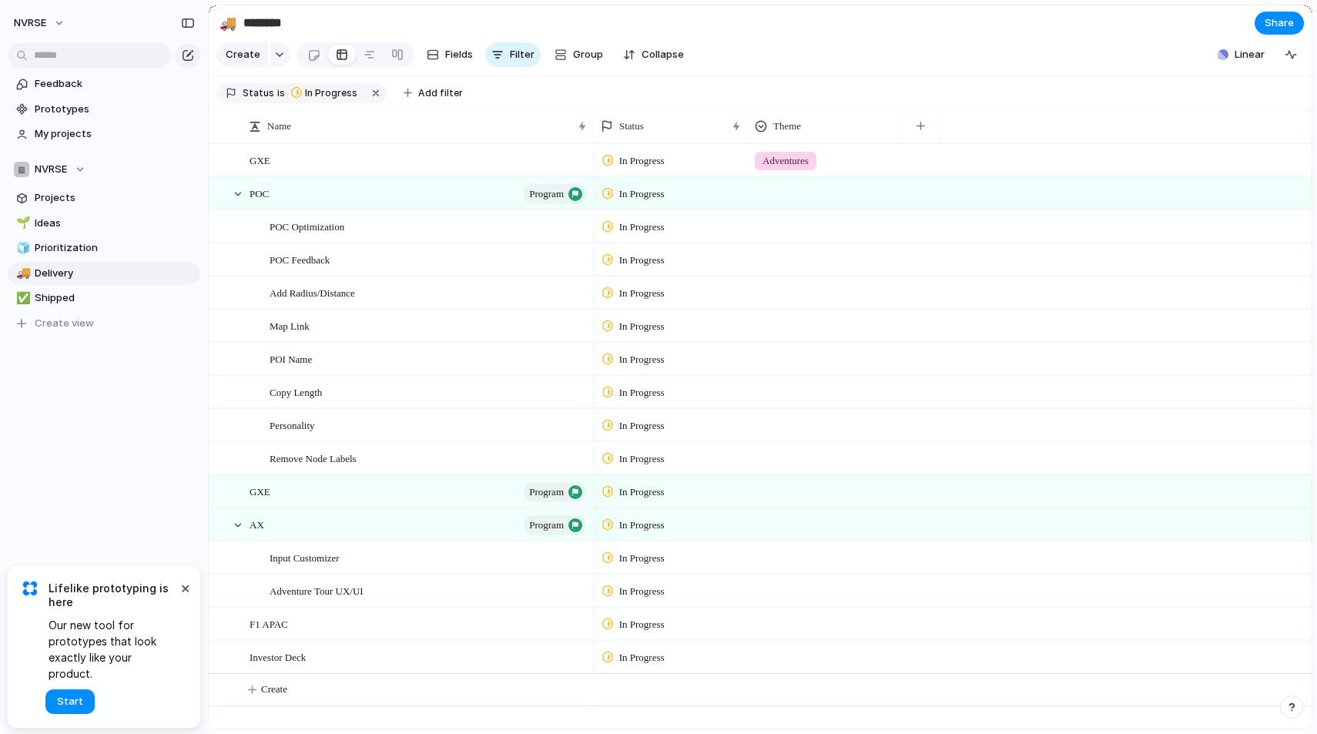
click at [721, 447] on div "In Progress" at bounding box center [671, 456] width 153 height 27
click at [387, 455] on div "Backlog Planned In Progress Completed Canceled" at bounding box center [658, 367] width 1317 height 734
click at [573, 465] on div at bounding box center [574, 459] width 26 height 20
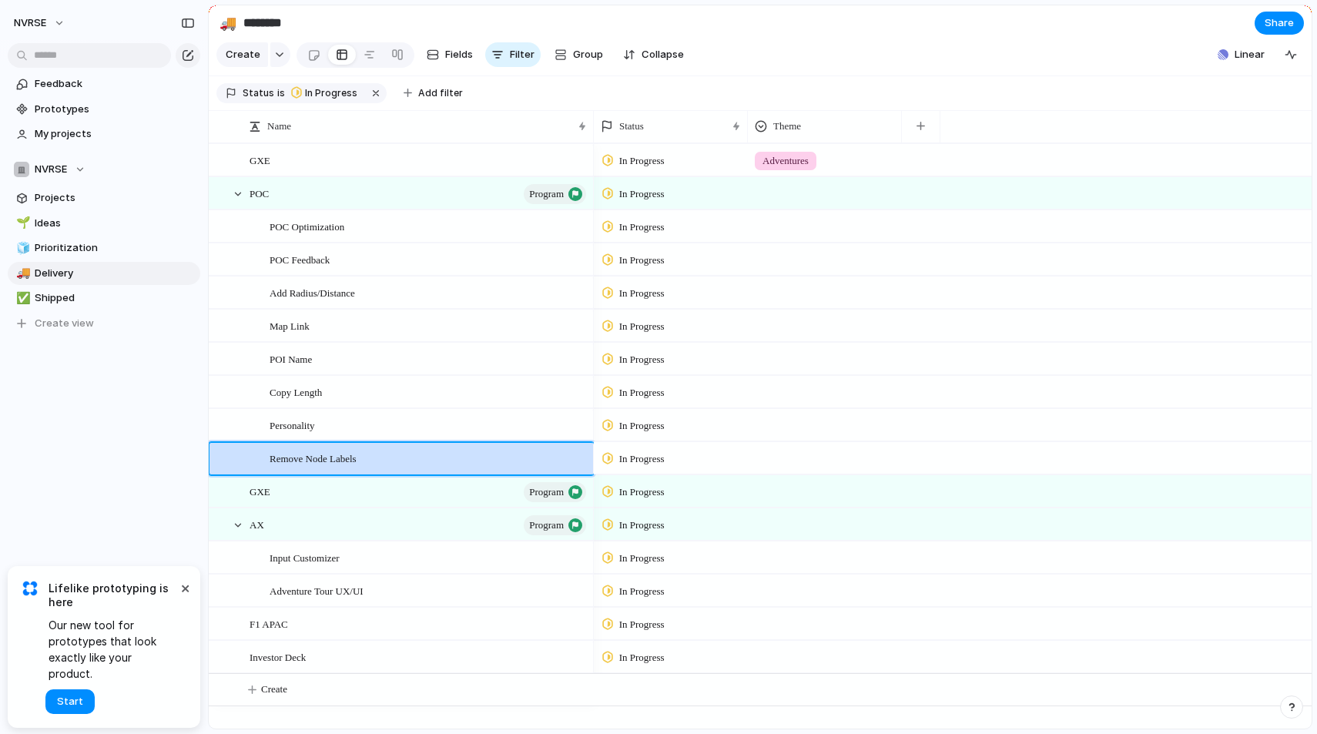
click at [13, 428] on div "Feedback Prototypes My projects NVRSE Projects 🌱 Ideas 🧊 Prioritization 🚚 Deliv…" at bounding box center [104, 230] width 208 height 460
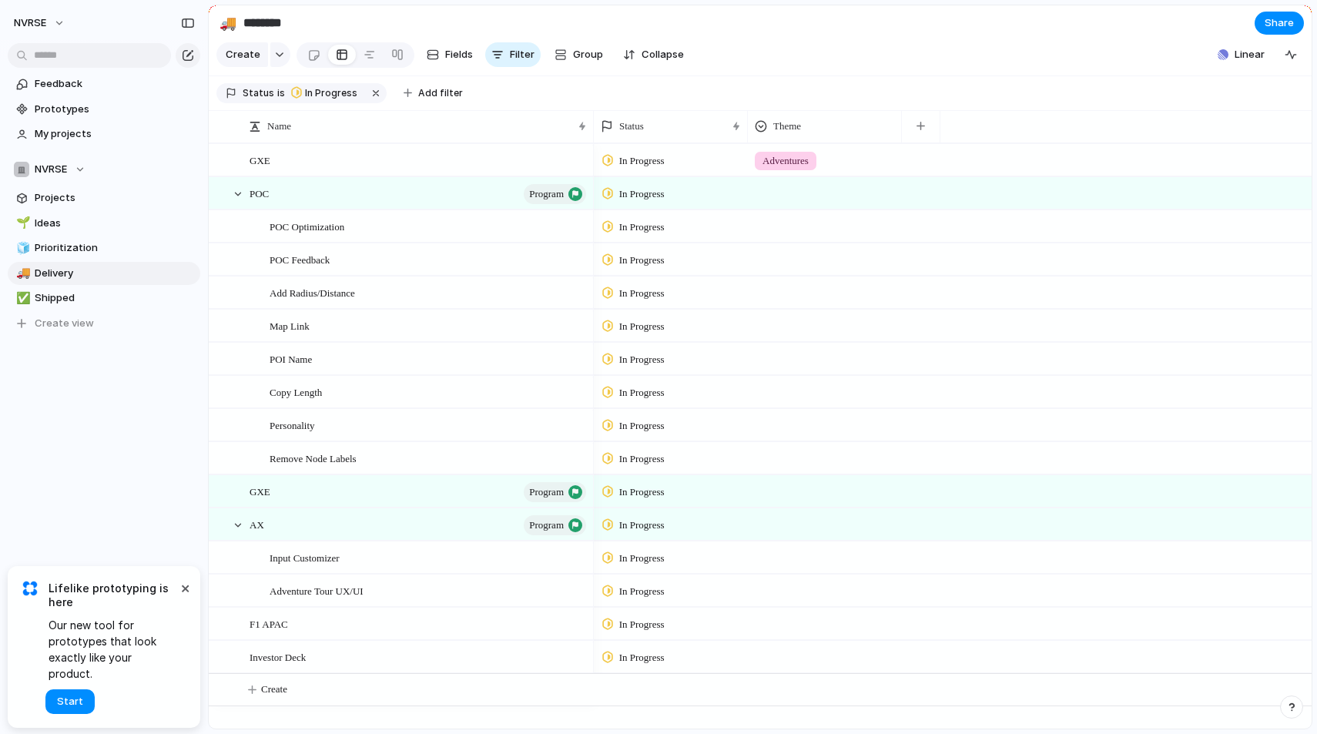
click at [659, 455] on span "In Progress" at bounding box center [641, 458] width 45 height 15
click at [718, 461] on div "Backlog Planned In Progress Completed Canceled" at bounding box center [658, 367] width 1317 height 734
click at [773, 461] on div at bounding box center [825, 455] width 153 height 25
click at [1210, 41] on div "Discover Adventures" at bounding box center [658, 367] width 1317 height 734
click at [1237, 52] on button "Linear" at bounding box center [1241, 54] width 59 height 23
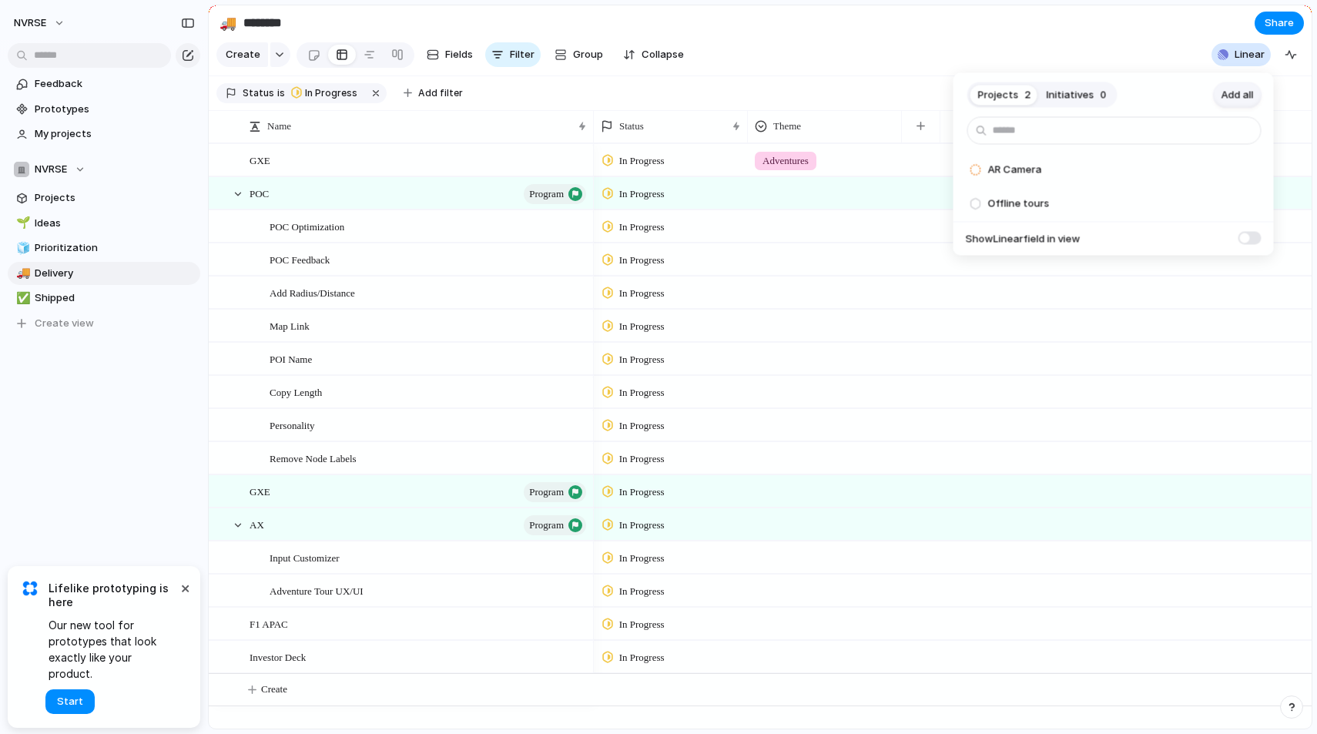
click at [1238, 95] on span "Add all" at bounding box center [1238, 94] width 32 height 15
click at [1117, 35] on div "Projects 0 Initiatives 0 Add all ✅️ In sync with Linear Show Linear field in vi…" at bounding box center [658, 367] width 1317 height 734
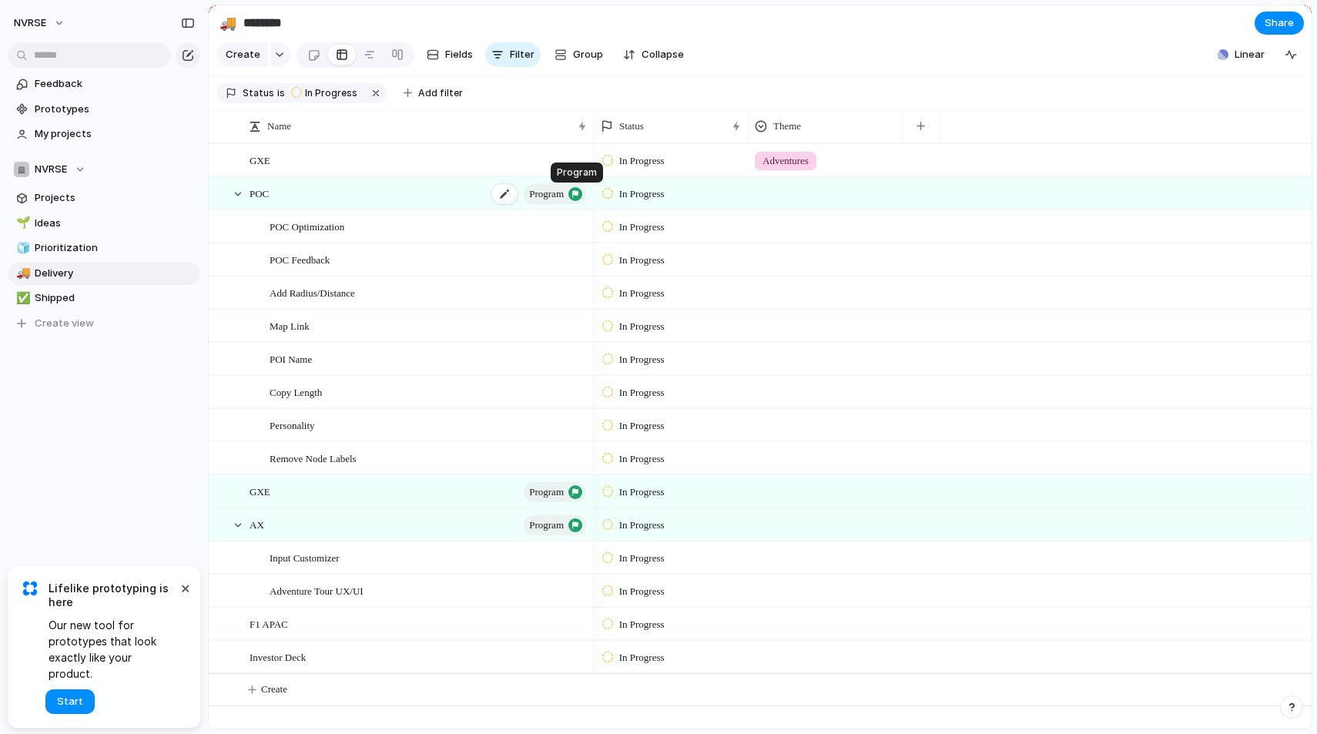
click at [569, 191] on div "button" at bounding box center [576, 194] width 14 height 14
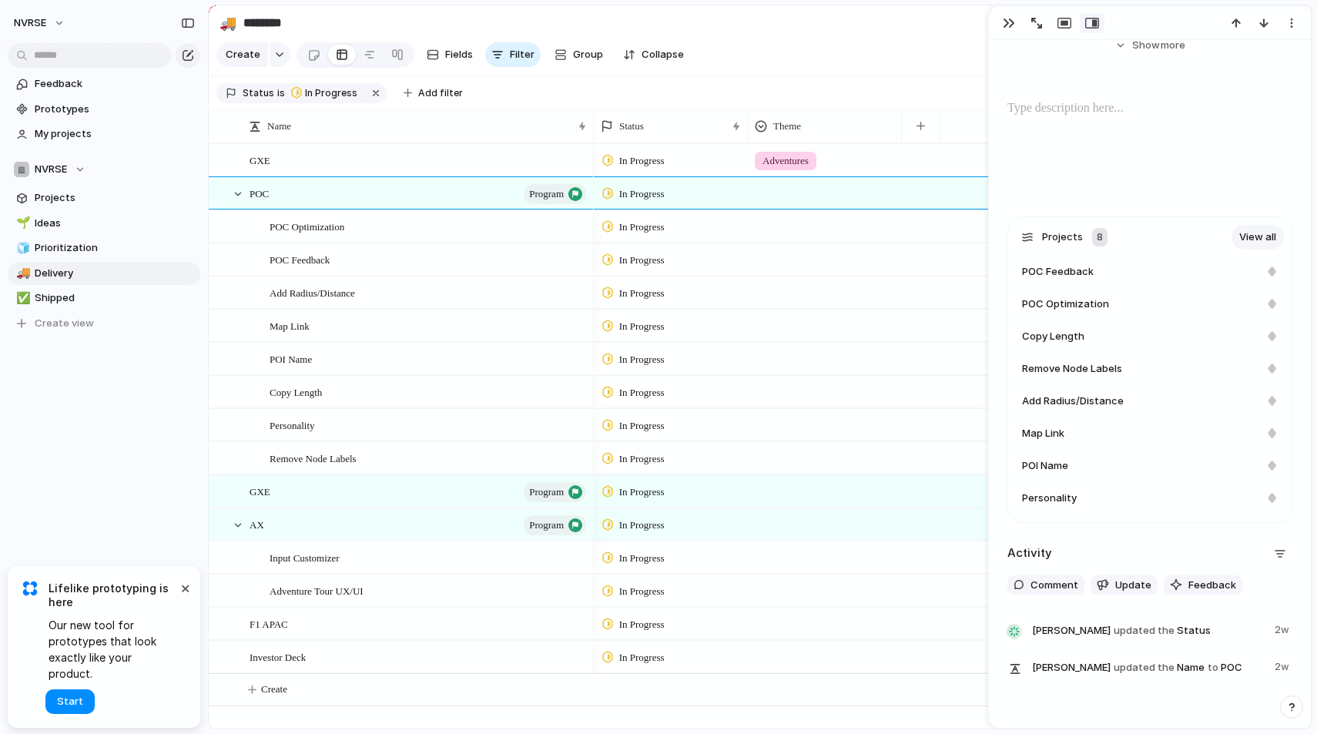
scroll to position [250, 0]
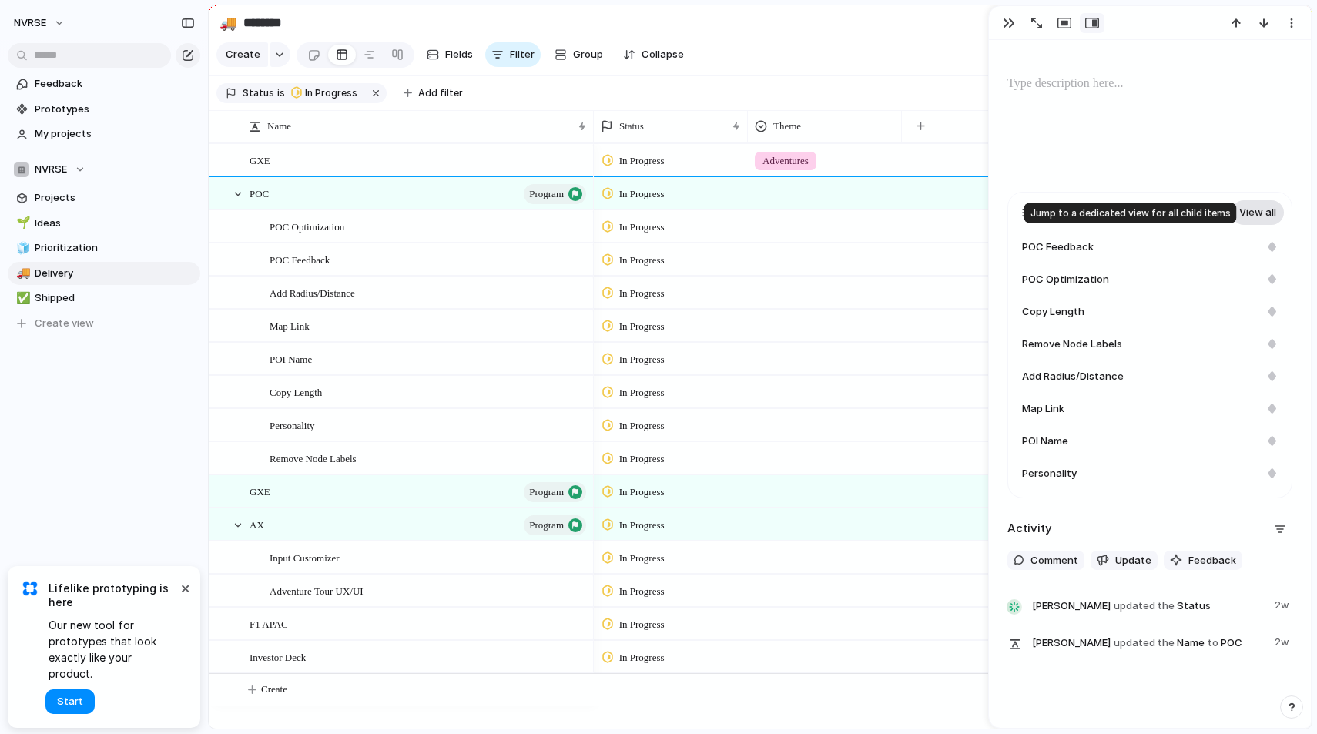
click at [1260, 209] on link "View all" at bounding box center [1258, 212] width 52 height 25
click at [411, 233] on div "POC Optimization" at bounding box center [429, 227] width 319 height 32
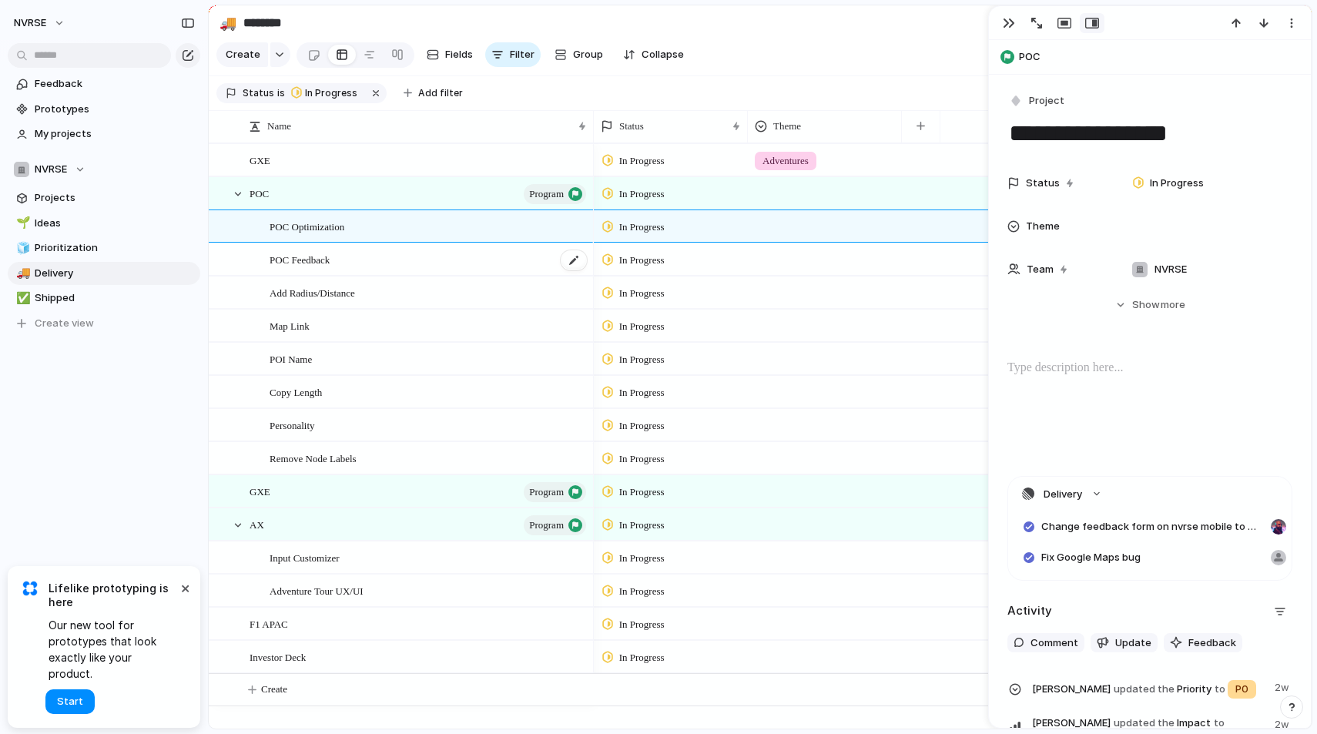
click at [437, 267] on div "POC Feedback" at bounding box center [429, 260] width 319 height 32
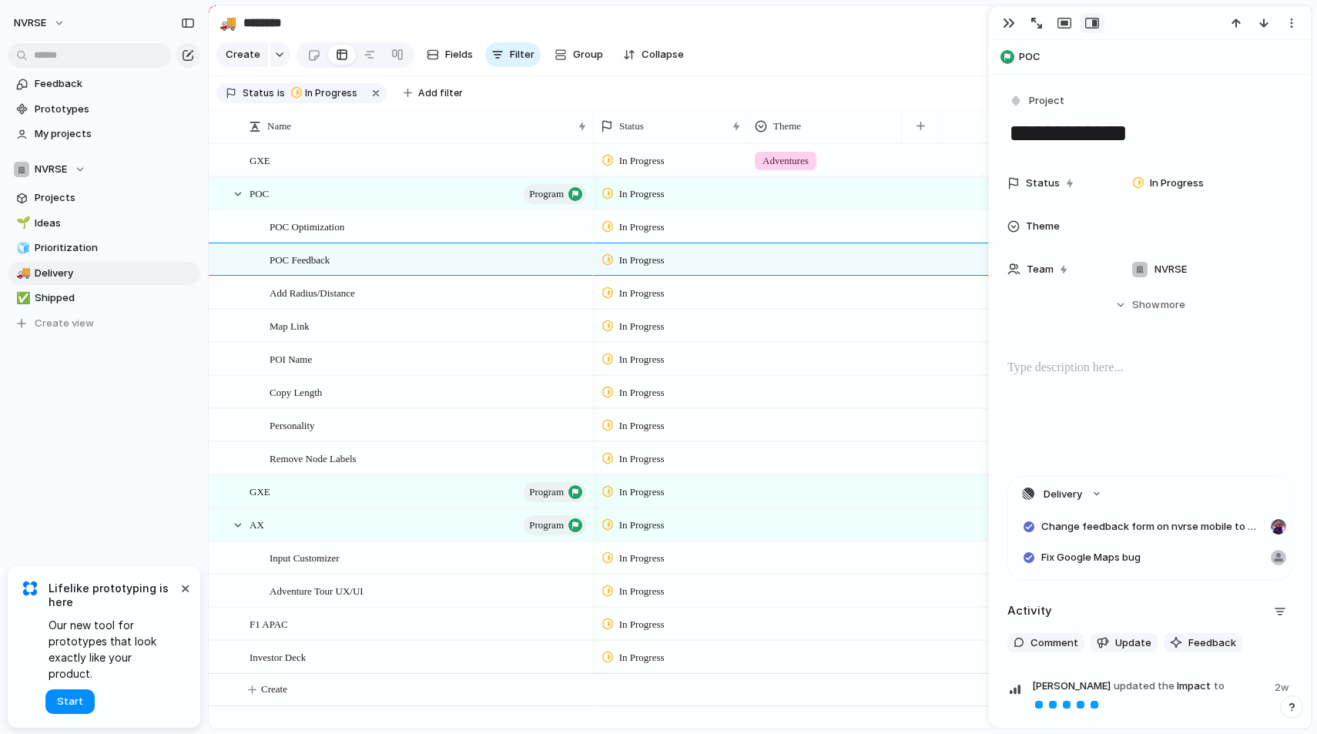
scroll to position [262, 0]
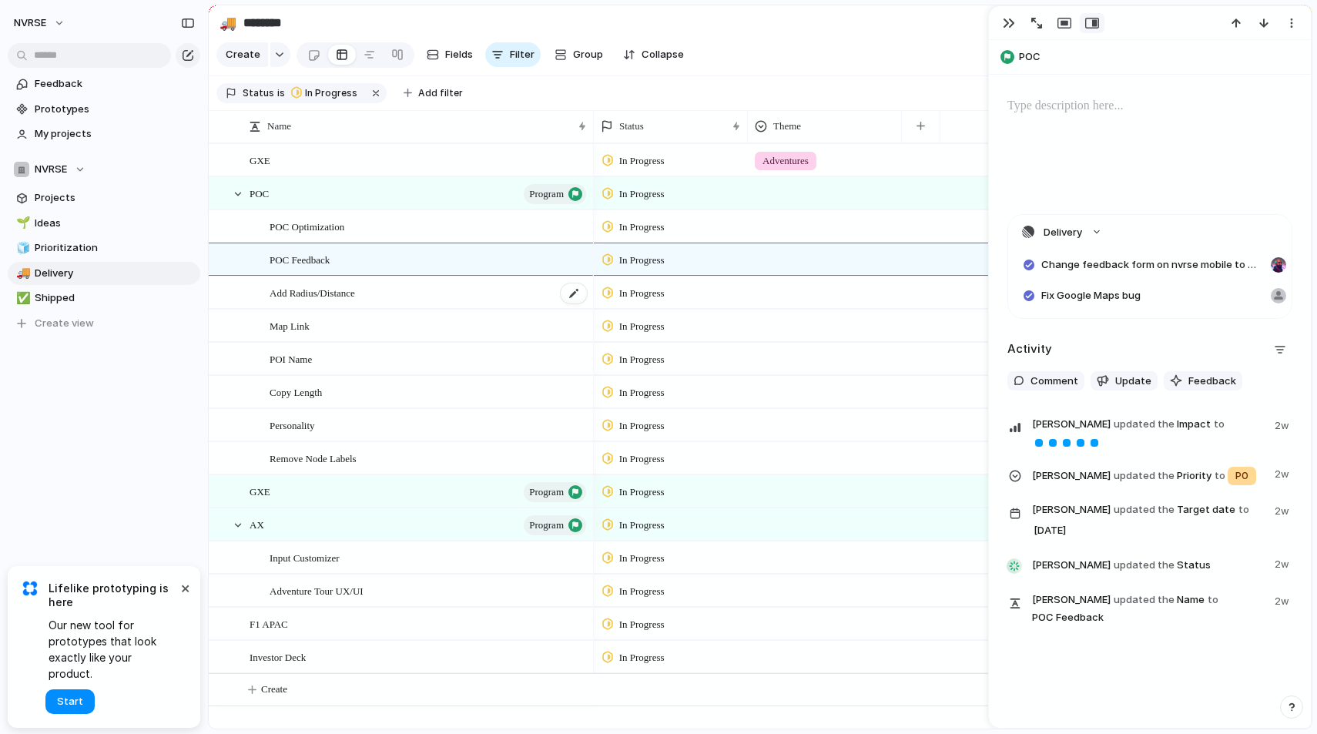
click at [389, 284] on div "Add Radius/Distance" at bounding box center [429, 293] width 319 height 32
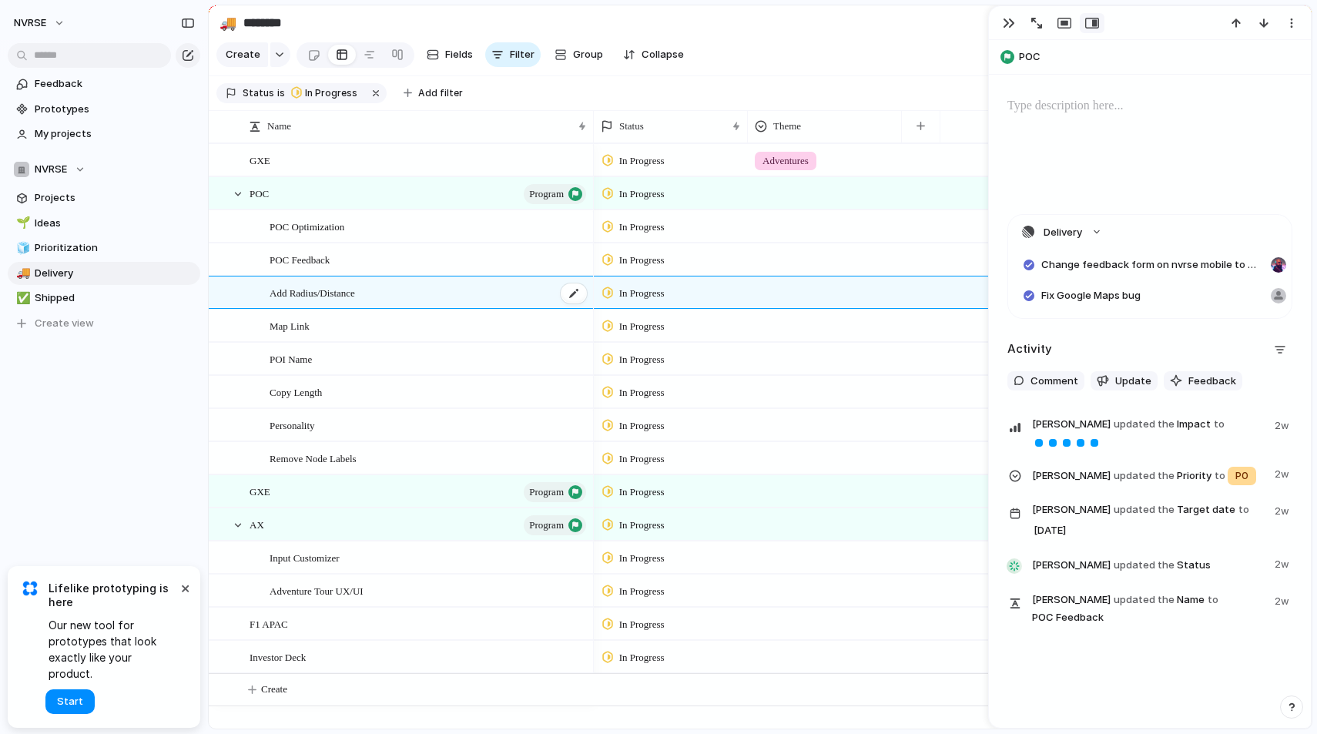
type textarea "**********"
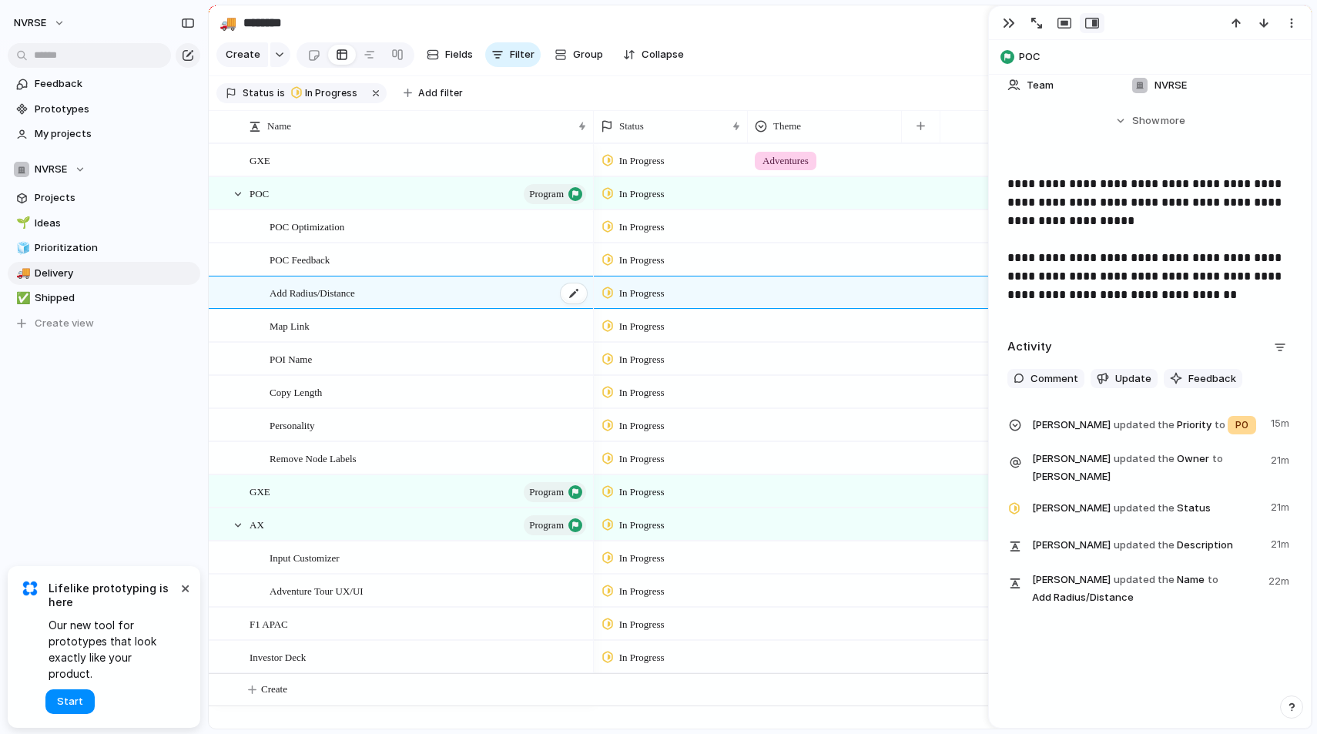
scroll to position [175, 0]
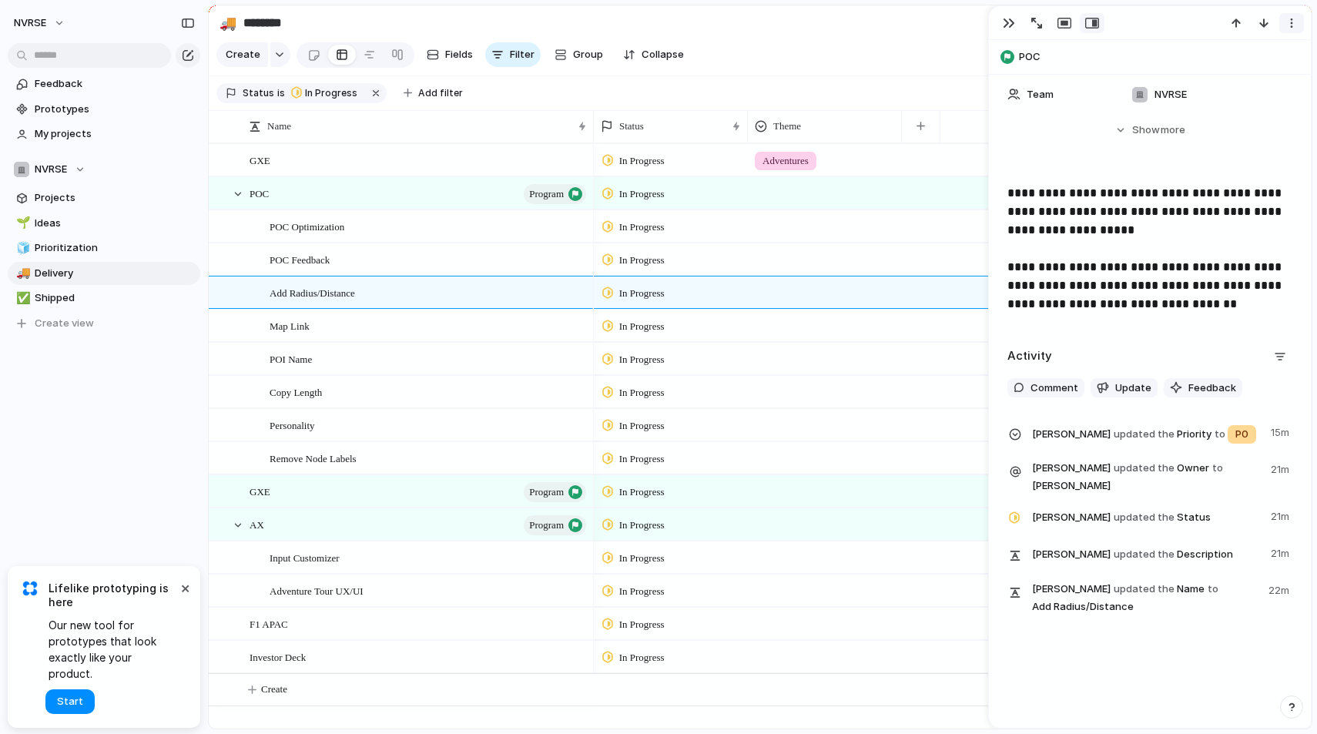
click at [1298, 13] on button "button" at bounding box center [1292, 23] width 25 height 20
click at [1298, 13] on div "Mark as duplicate Delete" at bounding box center [658, 367] width 1317 height 734
click at [690, 289] on div "In Progress" at bounding box center [671, 290] width 153 height 27
click at [952, 61] on div "Backlog Planned In Progress Completed Canceled" at bounding box center [658, 367] width 1317 height 734
click at [920, 130] on button "button" at bounding box center [921, 126] width 32 height 28
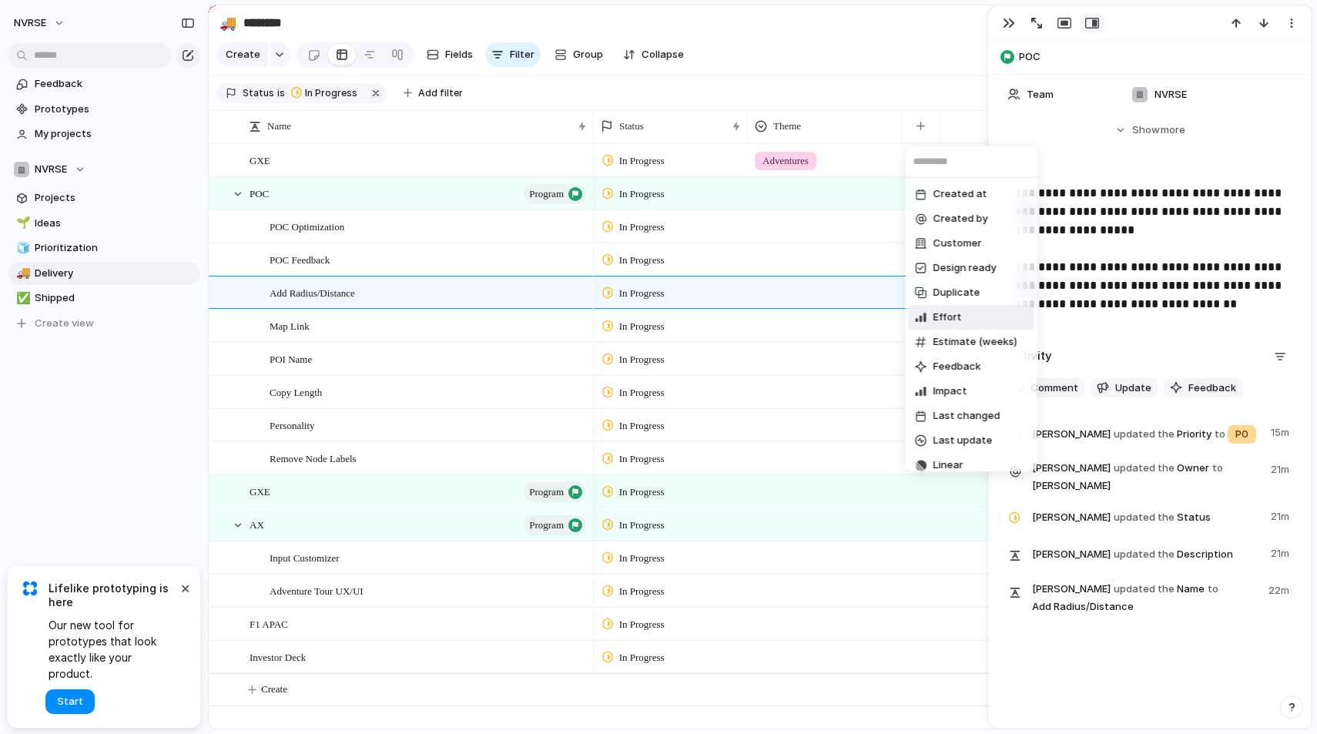
scroll to position [74, 0]
click at [946, 388] on span "Linear" at bounding box center [949, 391] width 30 height 15
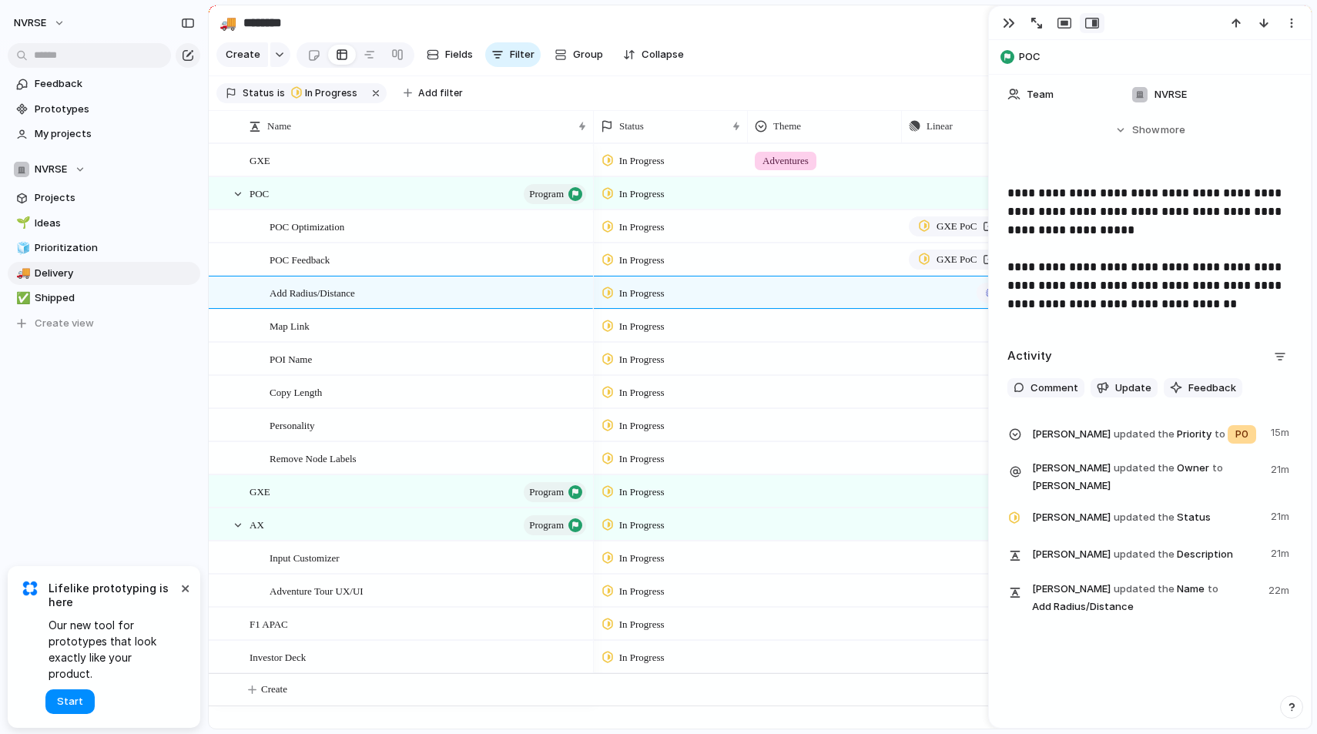
click at [931, 298] on div "Push" at bounding box center [979, 292] width 153 height 30
click at [981, 294] on button "Push" at bounding box center [1003, 293] width 52 height 20
click at [985, 355] on span "Issue" at bounding box center [984, 353] width 25 height 15
click at [988, 365] on span "Development" at bounding box center [966, 360] width 65 height 15
click at [1007, 29] on div "button" at bounding box center [1009, 23] width 12 height 12
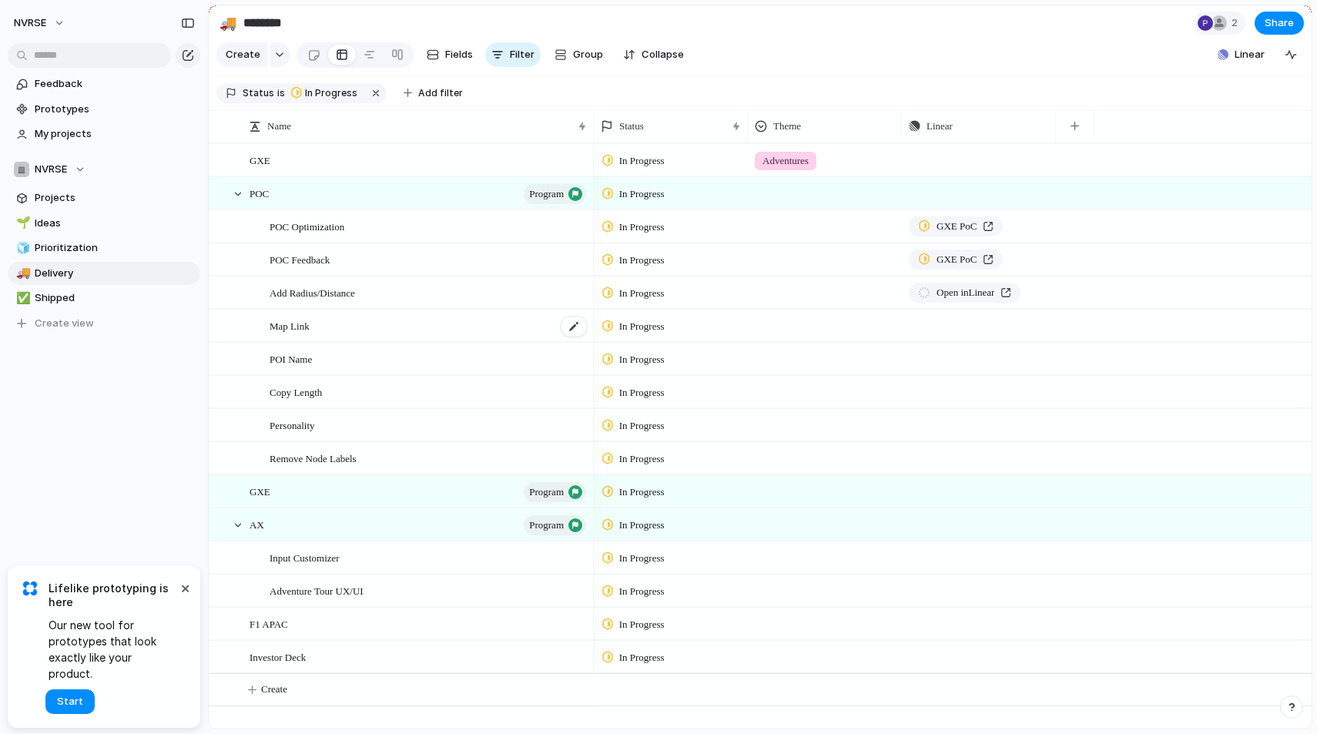
click at [290, 324] on span "Map Link" at bounding box center [290, 326] width 40 height 18
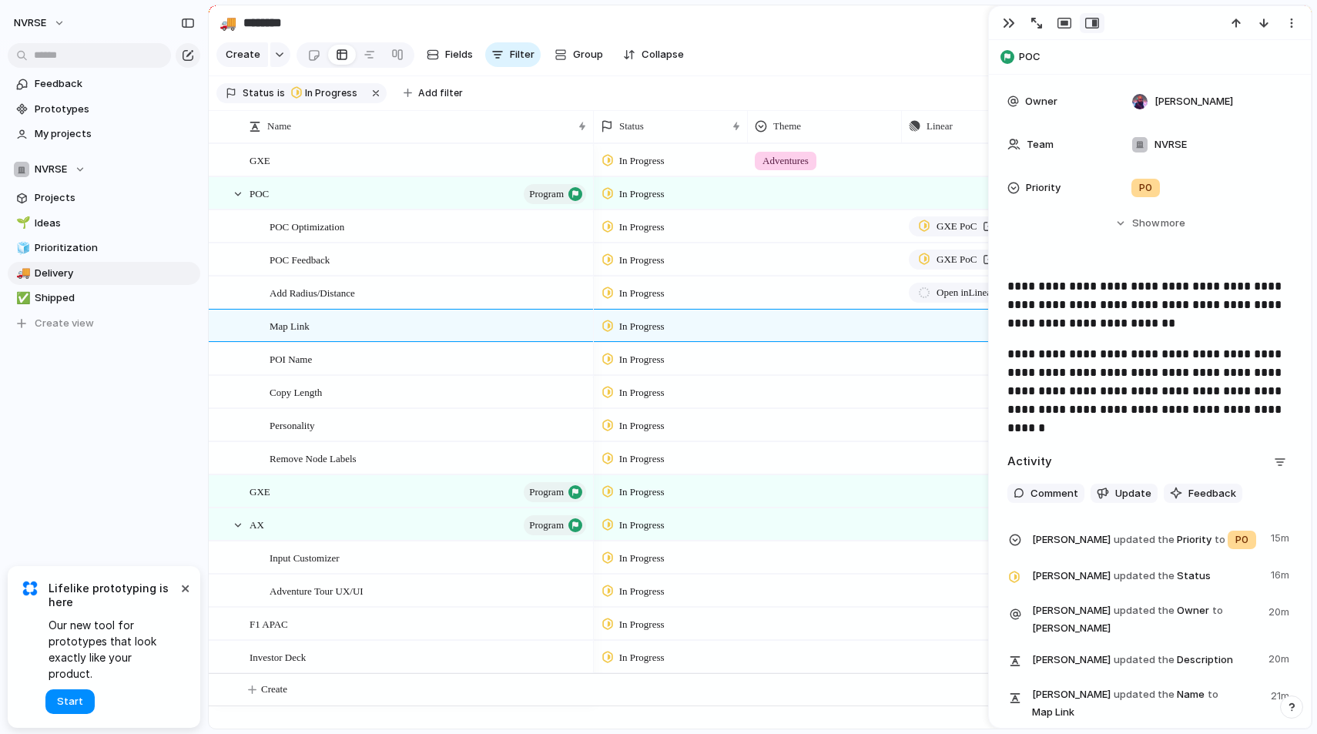
scroll to position [214, 0]
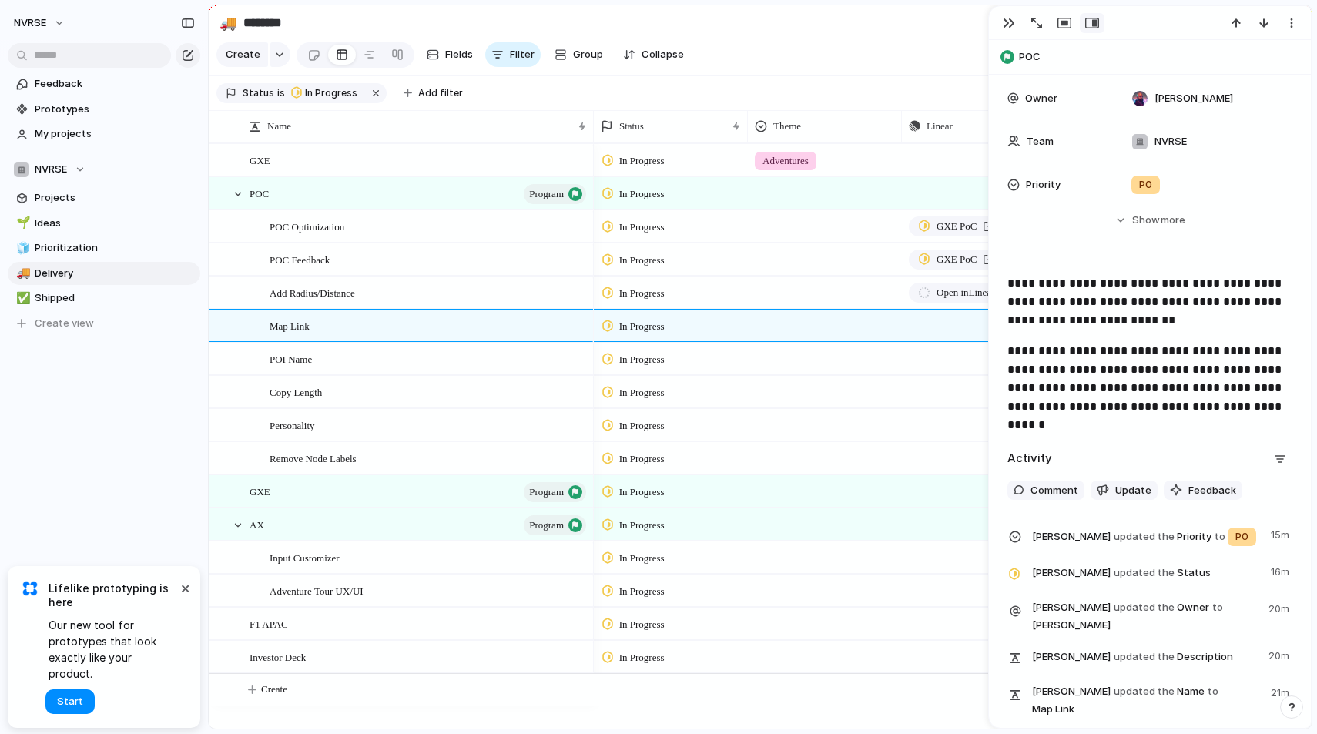
click at [834, 417] on div at bounding box center [825, 422] width 153 height 25
click at [957, 317] on div "Discover Adventures" at bounding box center [658, 367] width 1317 height 734
click at [979, 321] on button "Push" at bounding box center [1003, 326] width 52 height 20
click at [991, 386] on span "Issue" at bounding box center [984, 386] width 25 height 15
click at [979, 396] on span "Development" at bounding box center [966, 393] width 65 height 15
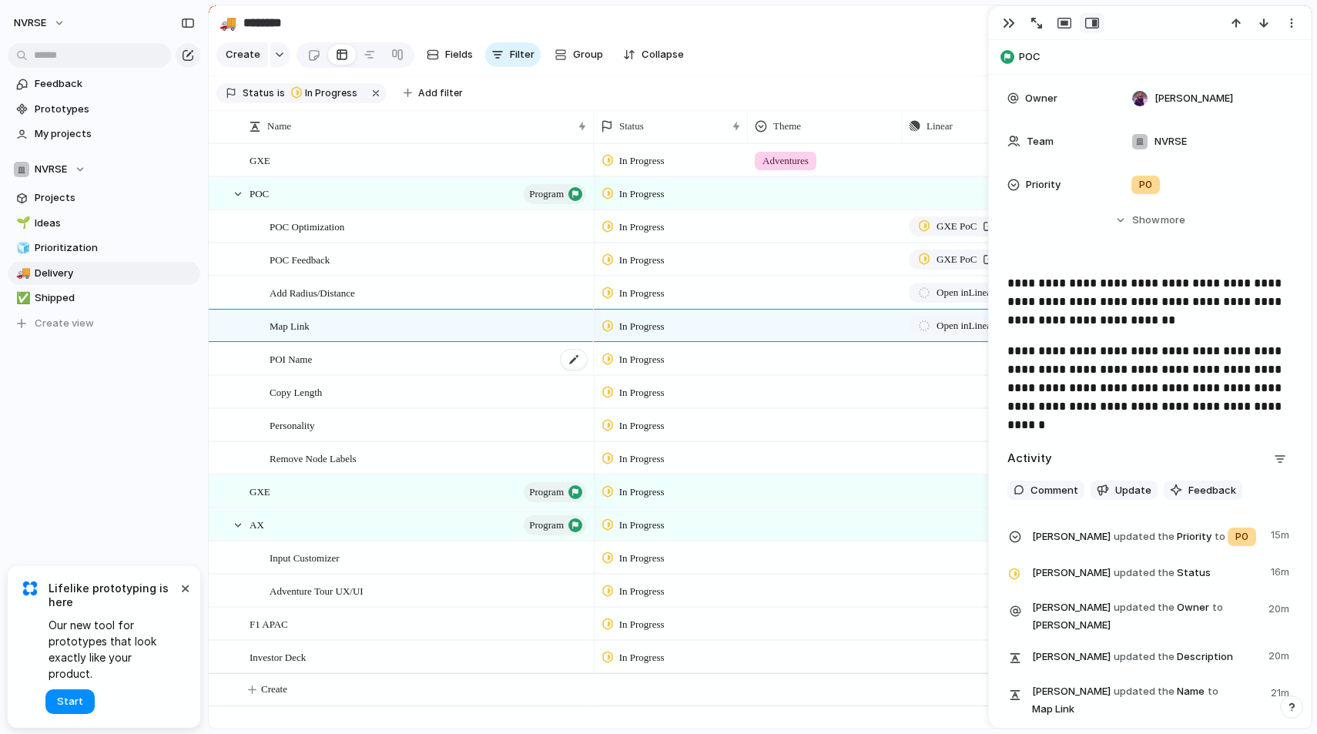
click at [371, 353] on div "POI Name" at bounding box center [429, 360] width 319 height 32
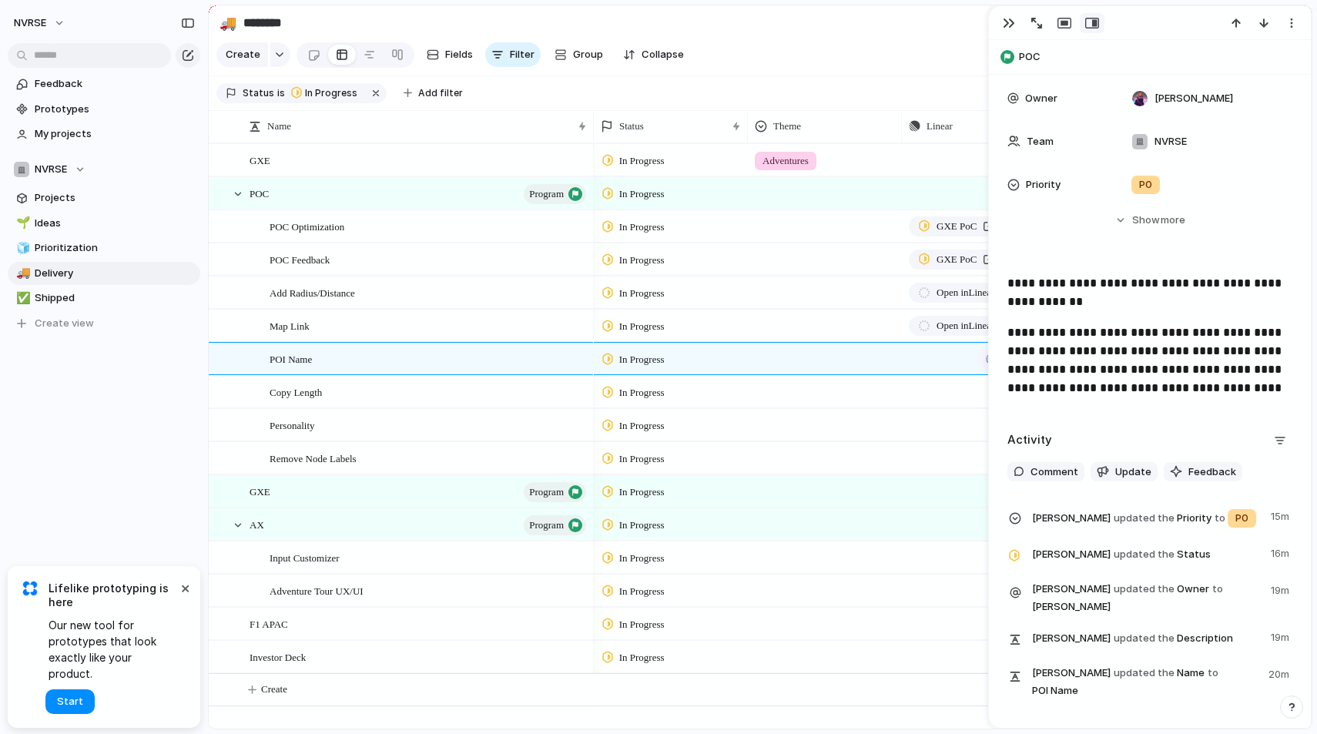
click at [935, 358] on div "Push" at bounding box center [979, 359] width 153 height 30
click at [986, 351] on button "Push" at bounding box center [1003, 359] width 52 height 20
click at [979, 418] on span "Issue" at bounding box center [984, 419] width 25 height 15
click at [402, 404] on div "⚡ Development" at bounding box center [658, 367] width 1317 height 734
click at [388, 387] on div "Copy Length" at bounding box center [429, 393] width 319 height 32
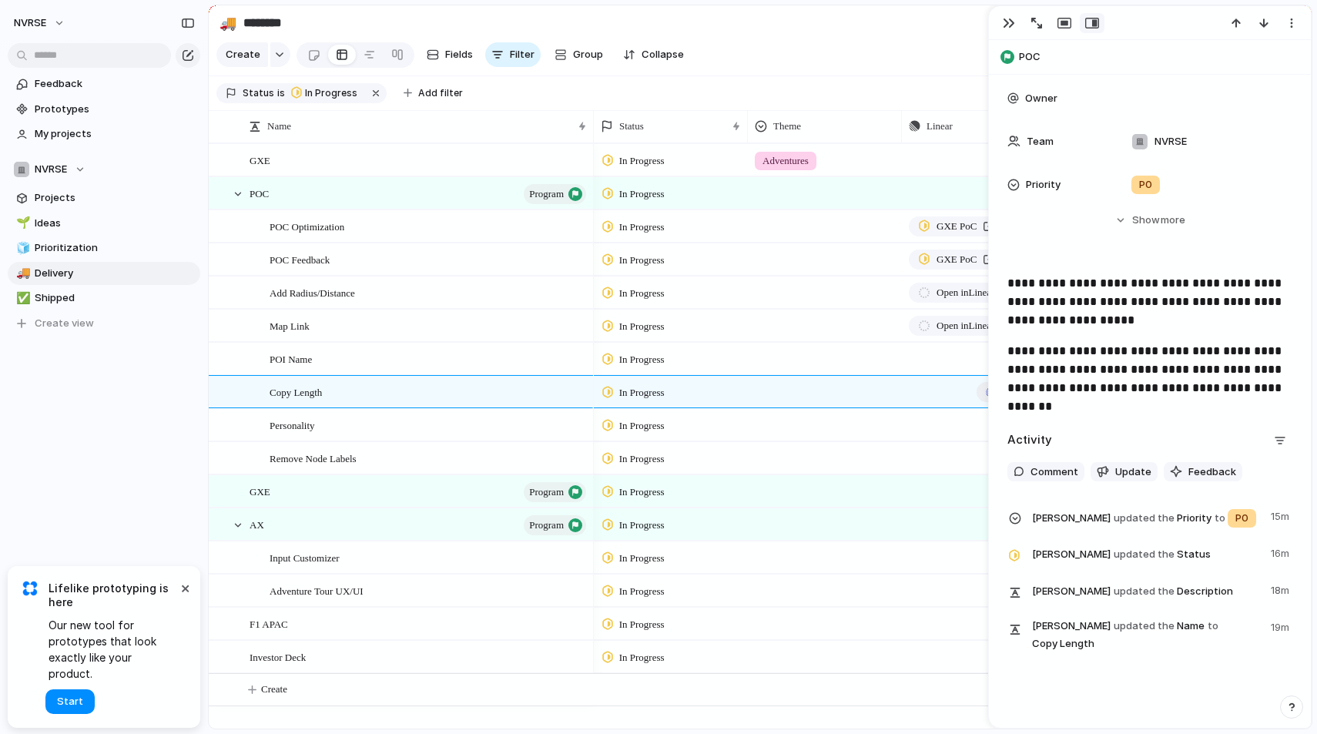
click at [986, 391] on div "button" at bounding box center [990, 392] width 9 height 9
click at [982, 452] on span "Issue" at bounding box center [984, 452] width 25 height 15
click at [958, 464] on span "Development" at bounding box center [966, 459] width 65 height 15
click at [982, 357] on button "Push" at bounding box center [1003, 359] width 52 height 20
click at [981, 418] on span "Issue" at bounding box center [984, 419] width 25 height 15
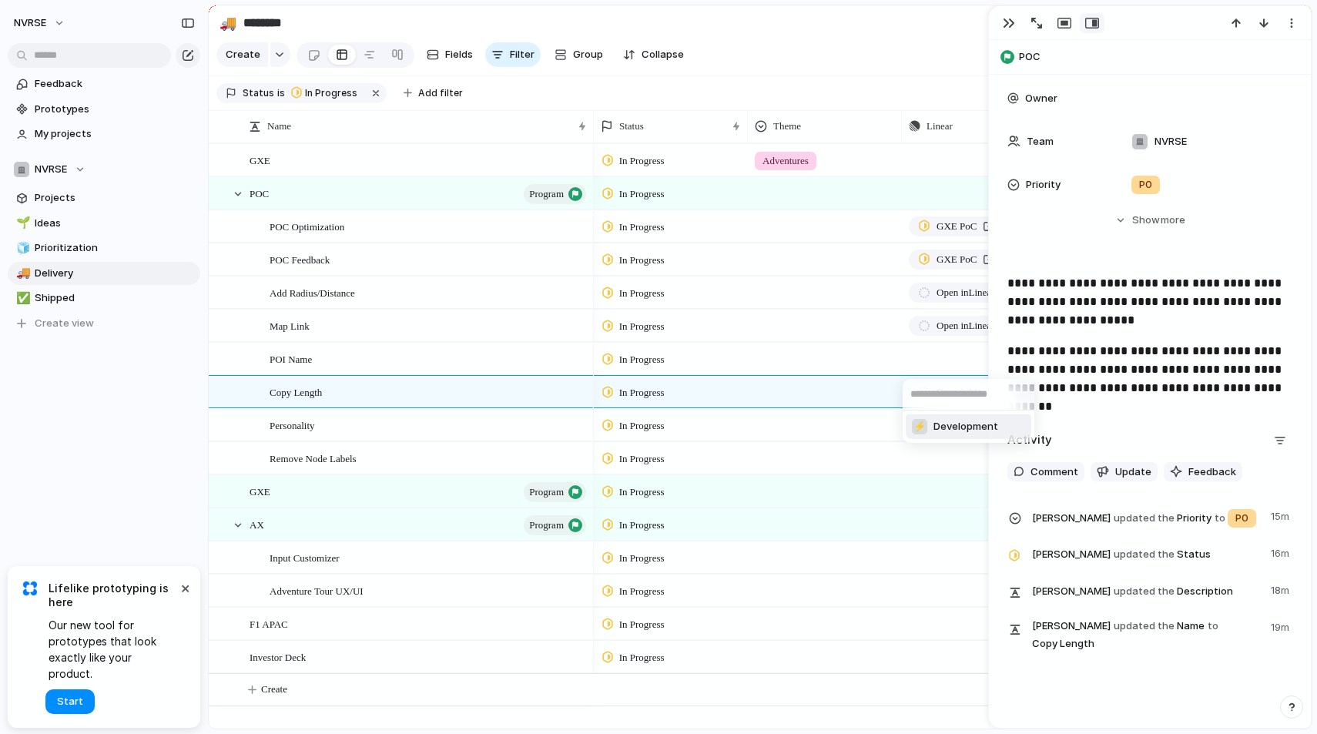
click at [978, 431] on span "Development" at bounding box center [966, 426] width 65 height 15
click at [298, 430] on span "Personality" at bounding box center [292, 425] width 45 height 18
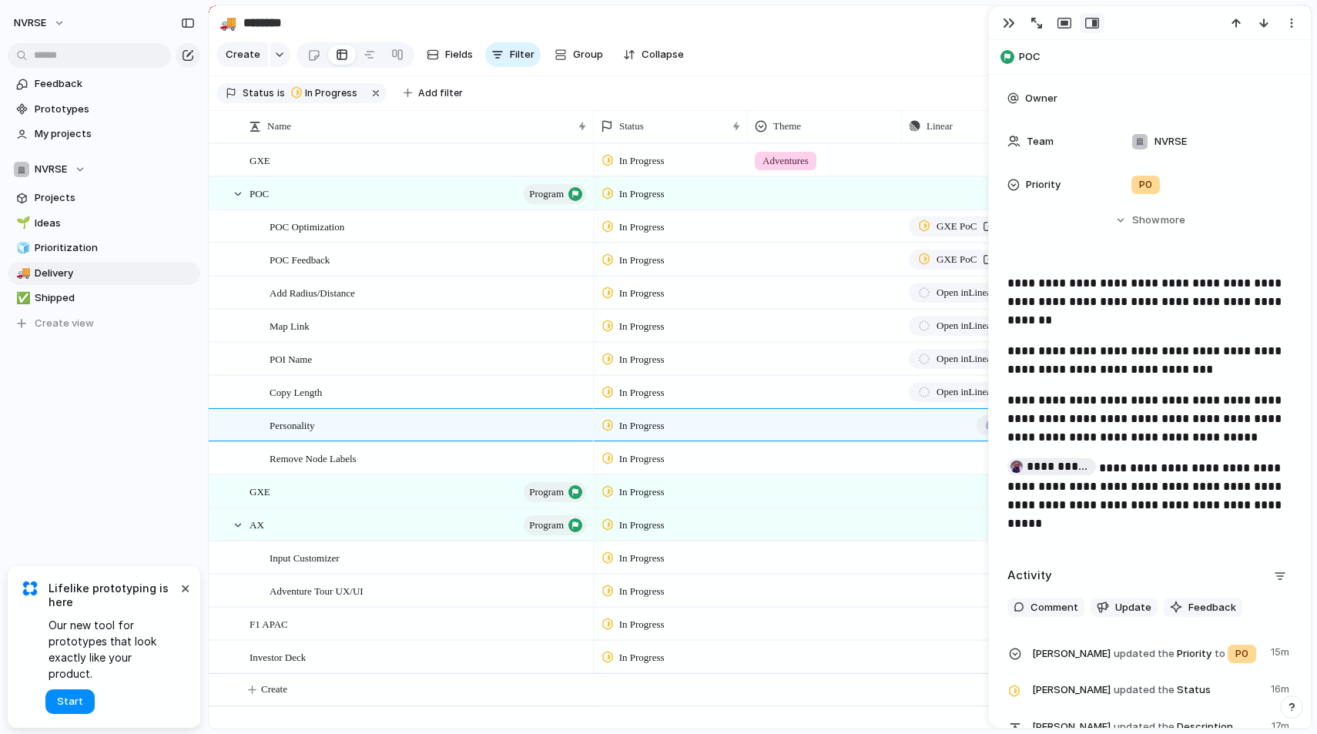
click at [980, 421] on button "Push" at bounding box center [1003, 425] width 52 height 20
click at [988, 486] on span "Issue" at bounding box center [984, 485] width 25 height 15
click at [874, 401] on div "⚡ Development" at bounding box center [658, 367] width 1317 height 734
click at [986, 426] on div "button" at bounding box center [990, 425] width 9 height 9
click at [990, 459] on span "Project" at bounding box center [989, 461] width 35 height 15
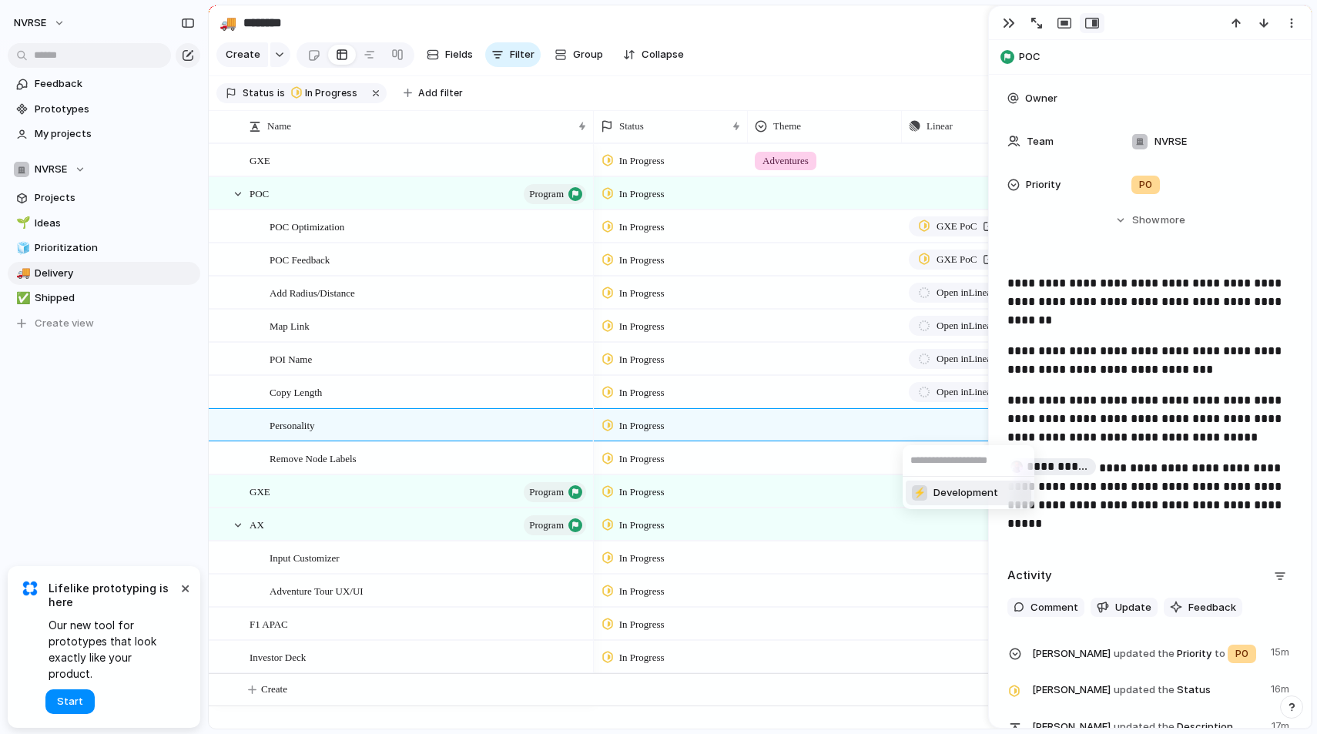
click at [982, 498] on span "Development" at bounding box center [966, 492] width 65 height 15
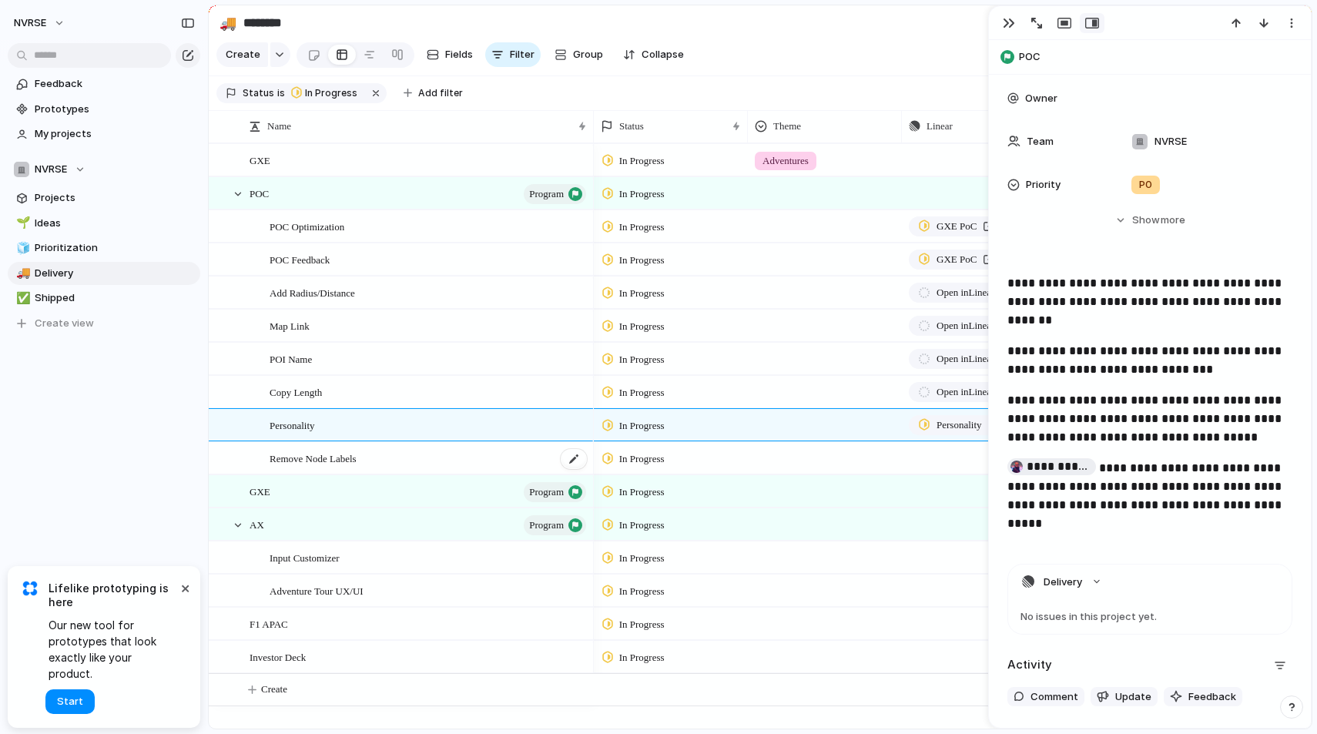
click at [350, 455] on span "Remove Node Labels" at bounding box center [313, 458] width 87 height 18
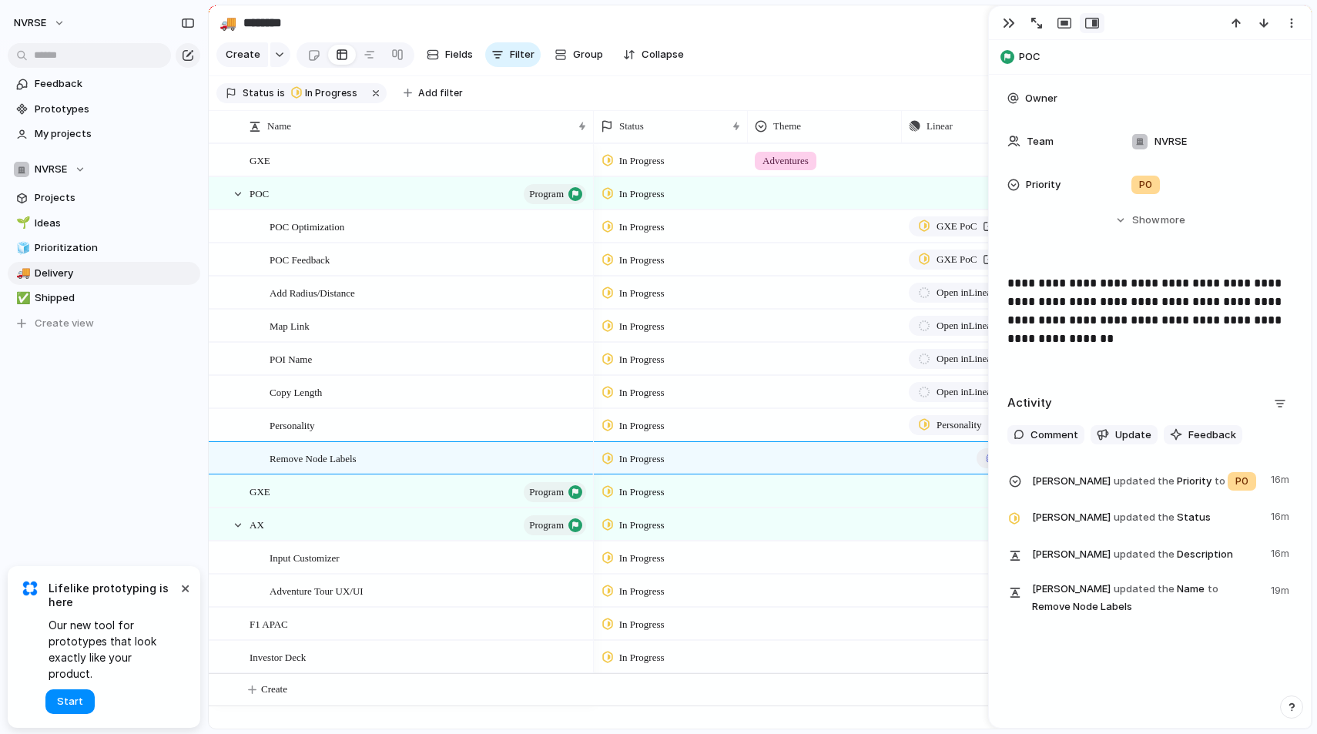
click at [987, 458] on div "button" at bounding box center [990, 458] width 9 height 9
click at [980, 521] on span "Issue" at bounding box center [984, 519] width 25 height 15
click at [972, 526] on span "Development" at bounding box center [966, 526] width 65 height 15
click at [1015, 20] on button "button" at bounding box center [1009, 23] width 25 height 20
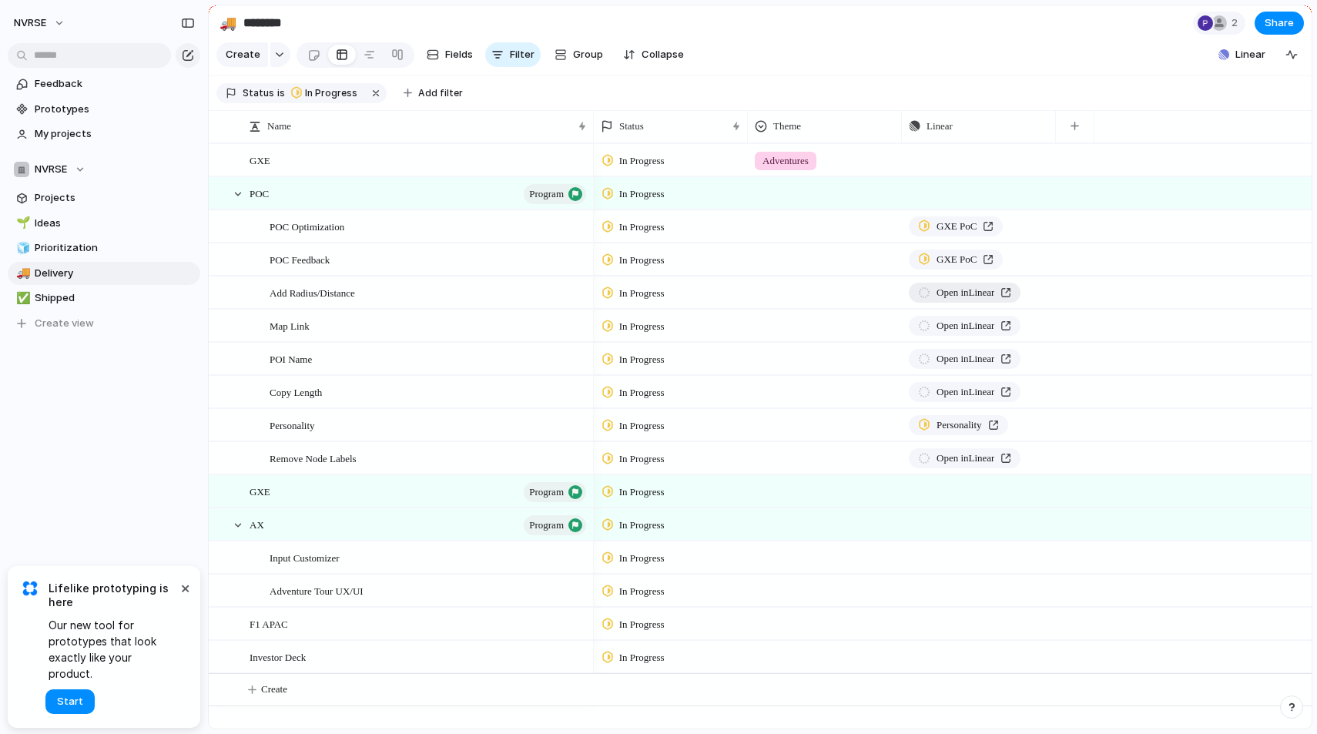
click at [956, 290] on span "Open in Linear" at bounding box center [966, 292] width 58 height 15
click at [425, 571] on div "Input Customizer" at bounding box center [429, 558] width 319 height 32
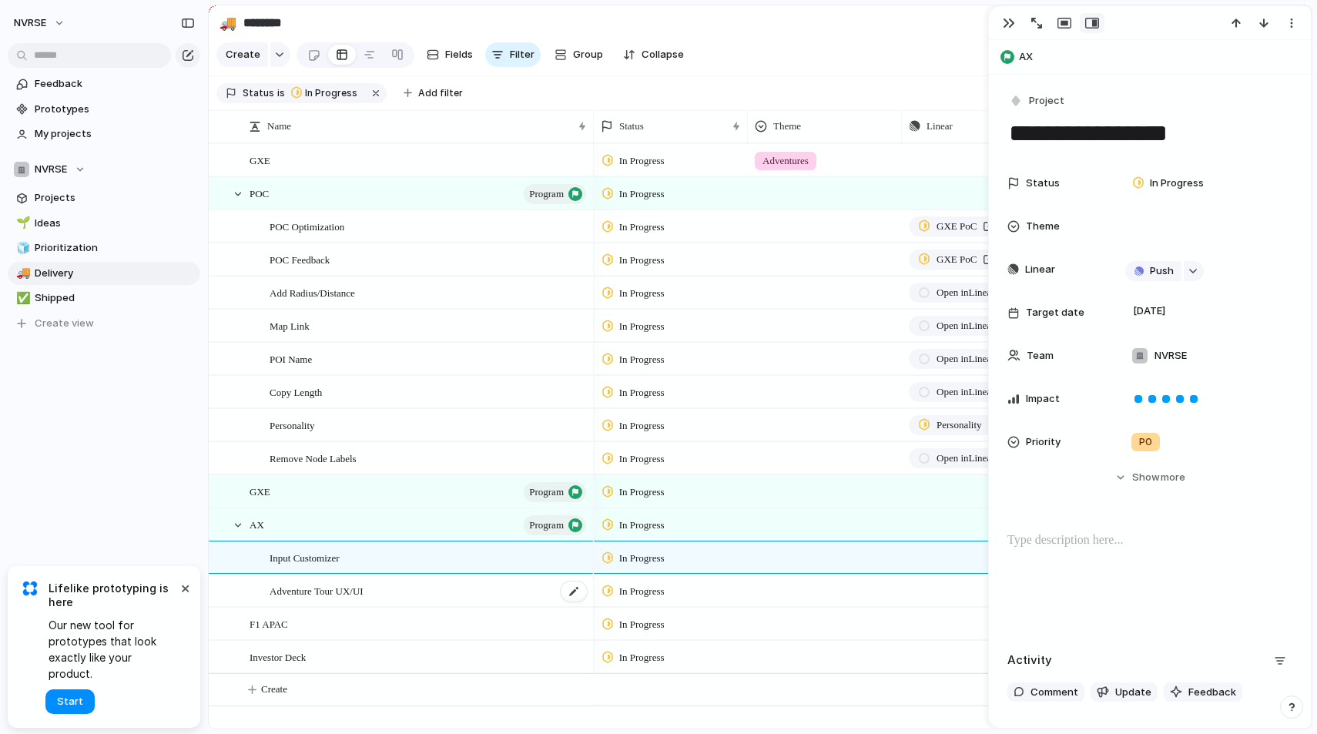
click at [384, 586] on div "Adventure Tour UX/UI" at bounding box center [429, 592] width 319 height 32
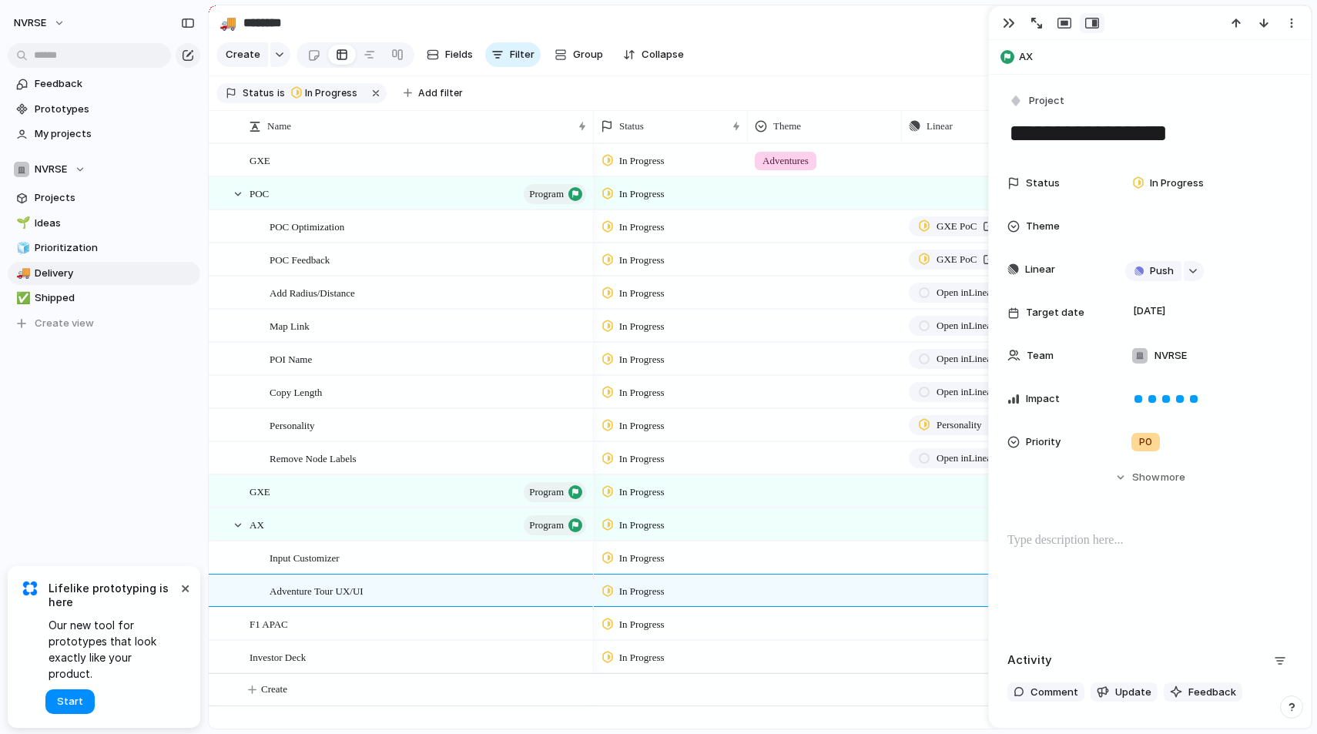
click at [743, 84] on section "Status is In Progress Add filter" at bounding box center [760, 93] width 1103 height 35
click at [455, 284] on div "Add Radius/Distance" at bounding box center [429, 293] width 319 height 32
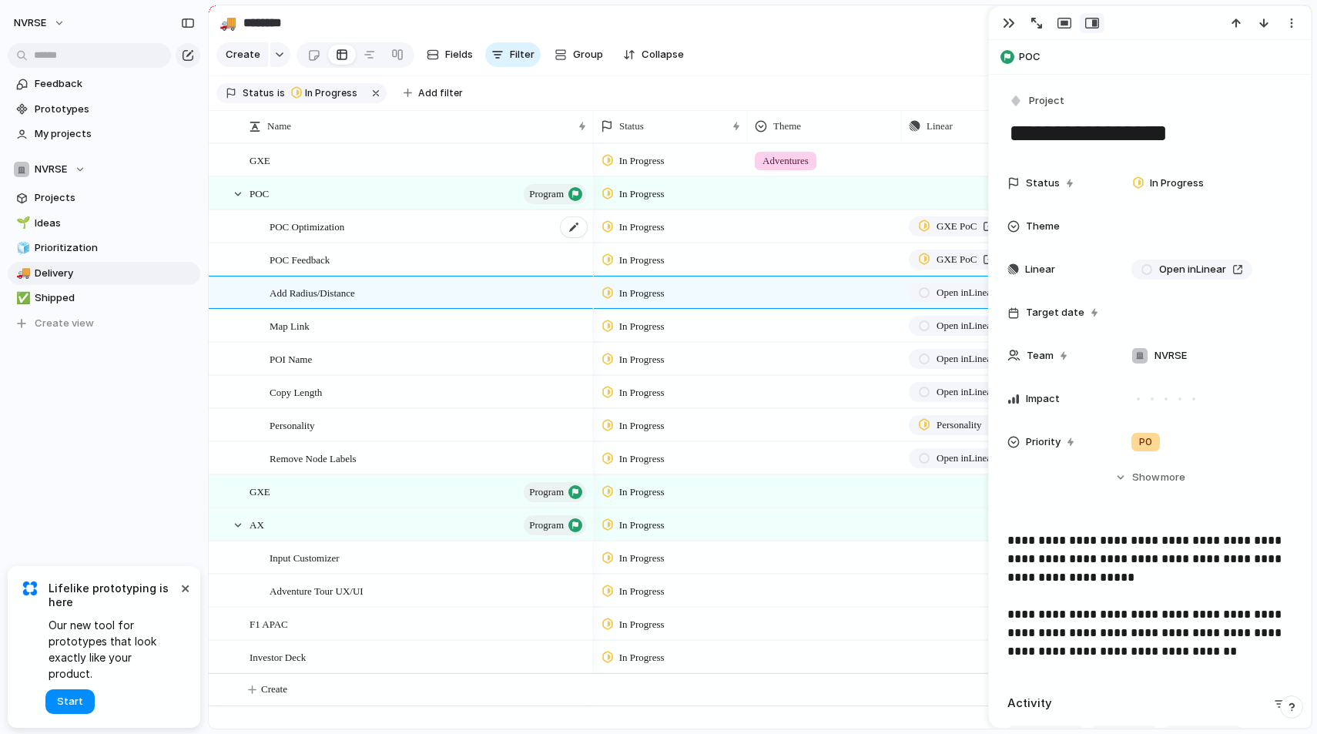
click at [476, 230] on div "POC Optimization" at bounding box center [429, 227] width 319 height 32
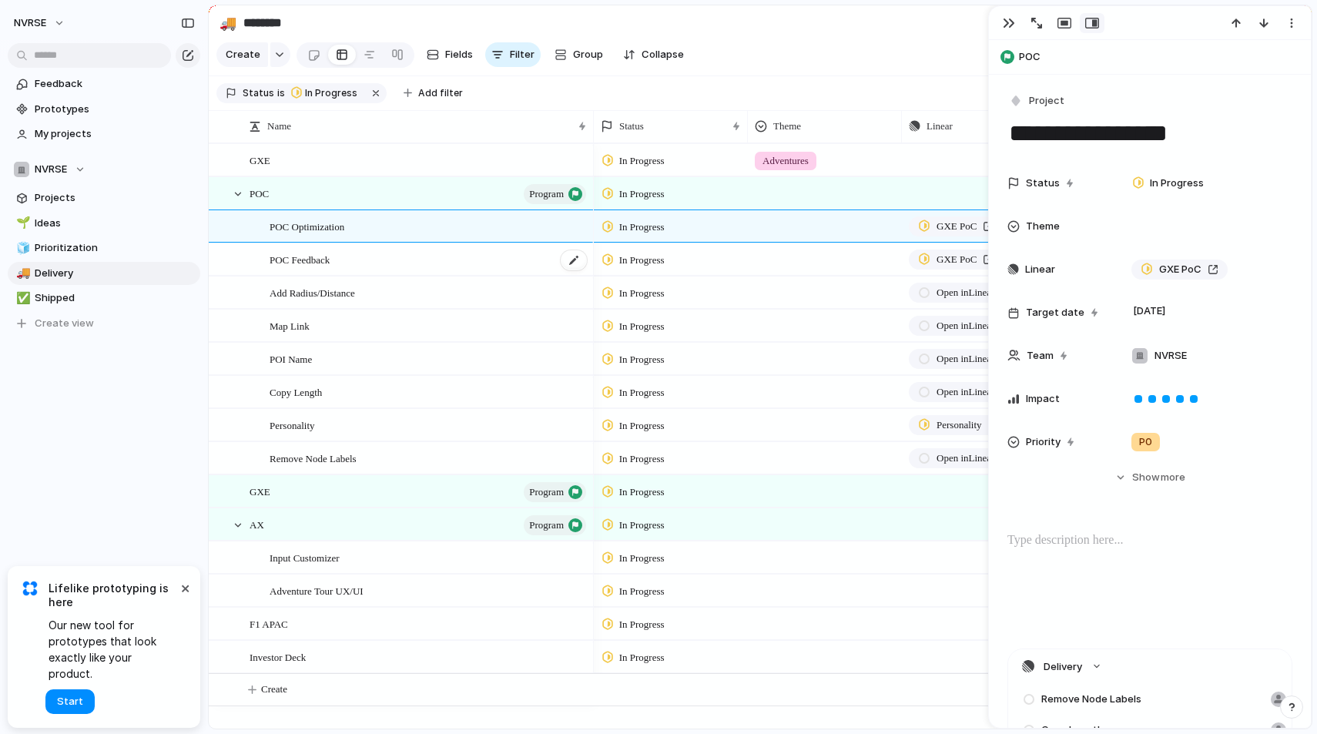
click at [477, 267] on div "POC Feedback" at bounding box center [429, 260] width 319 height 32
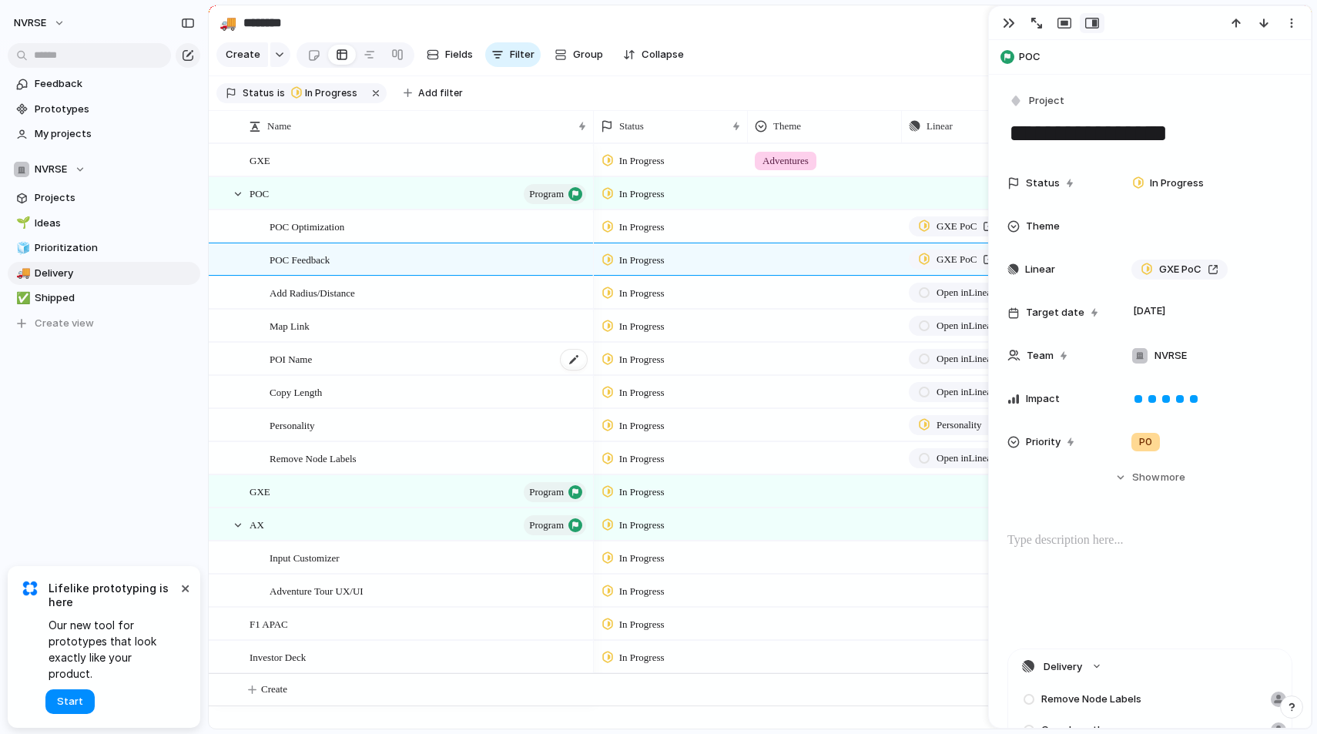
click at [492, 368] on div "POI Name" at bounding box center [429, 360] width 319 height 32
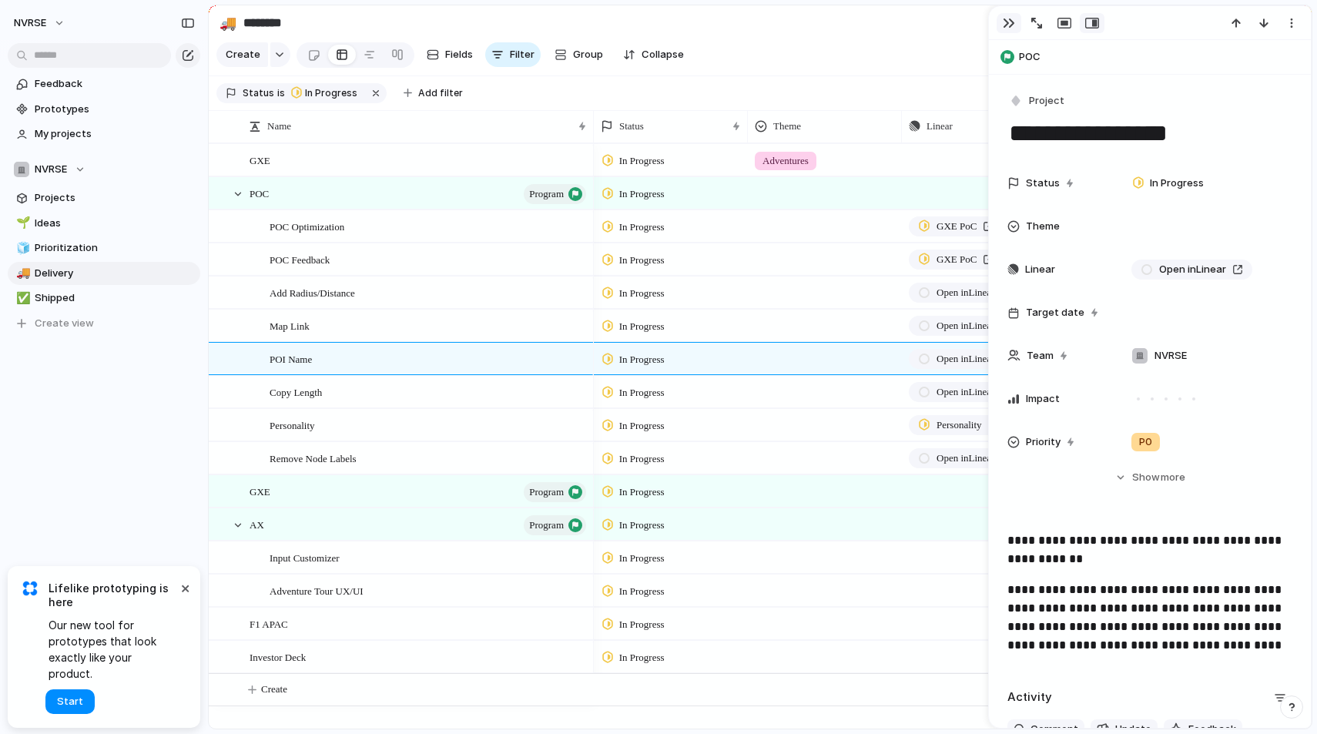
click at [1009, 20] on div "button" at bounding box center [1009, 23] width 12 height 12
